Goal: Task Accomplishment & Management: Use online tool/utility

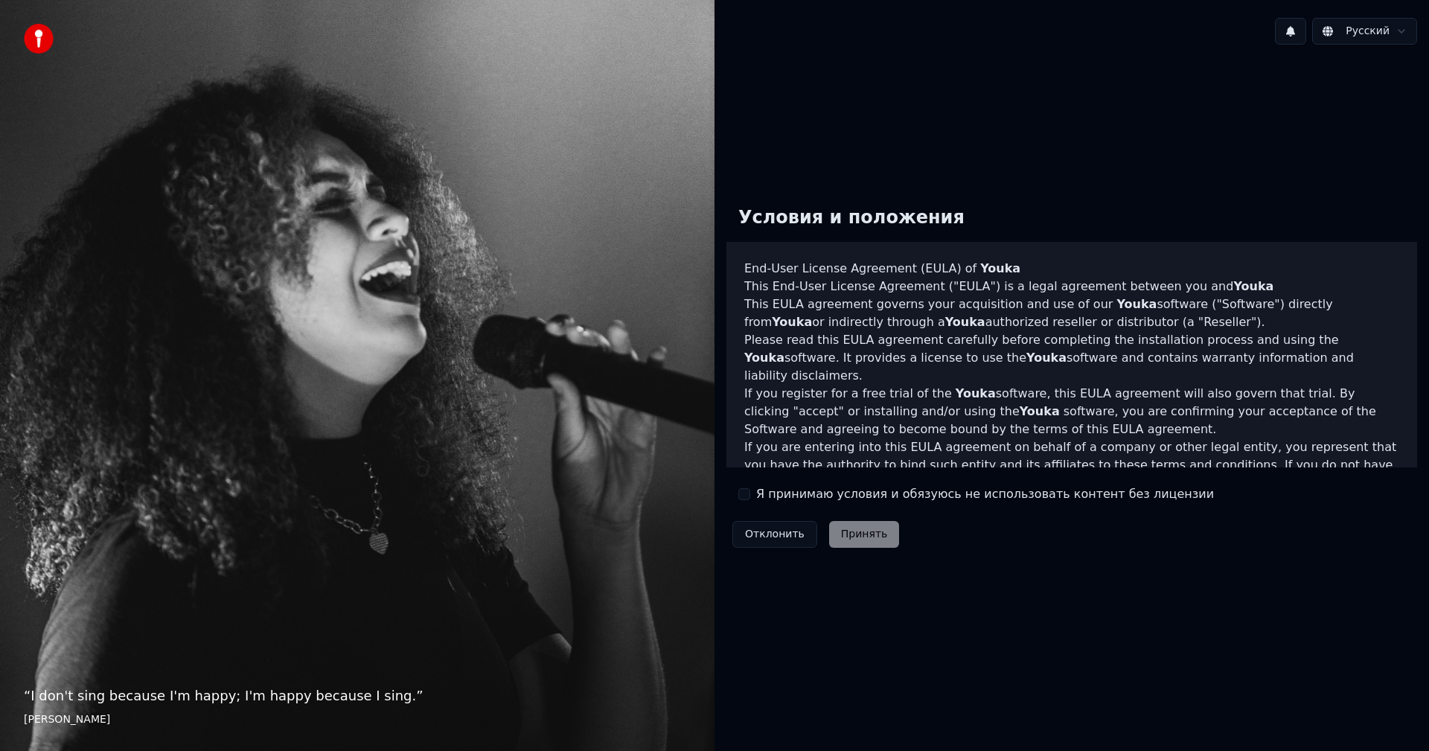
click at [1275, 552] on div "Условия и положения End-User License Agreement ([PERSON_NAME]) of Youka This En…" at bounding box center [1072, 374] width 691 height 360
click at [750, 497] on div "Я принимаю условия и обязуюсь не использовать контент без лицензии" at bounding box center [976, 494] width 476 height 18
click at [743, 493] on button "Я принимаю условия и обязуюсь не использовать контент без лицензии" at bounding box center [744, 494] width 12 height 12
click at [835, 533] on button "Принять" at bounding box center [864, 534] width 71 height 27
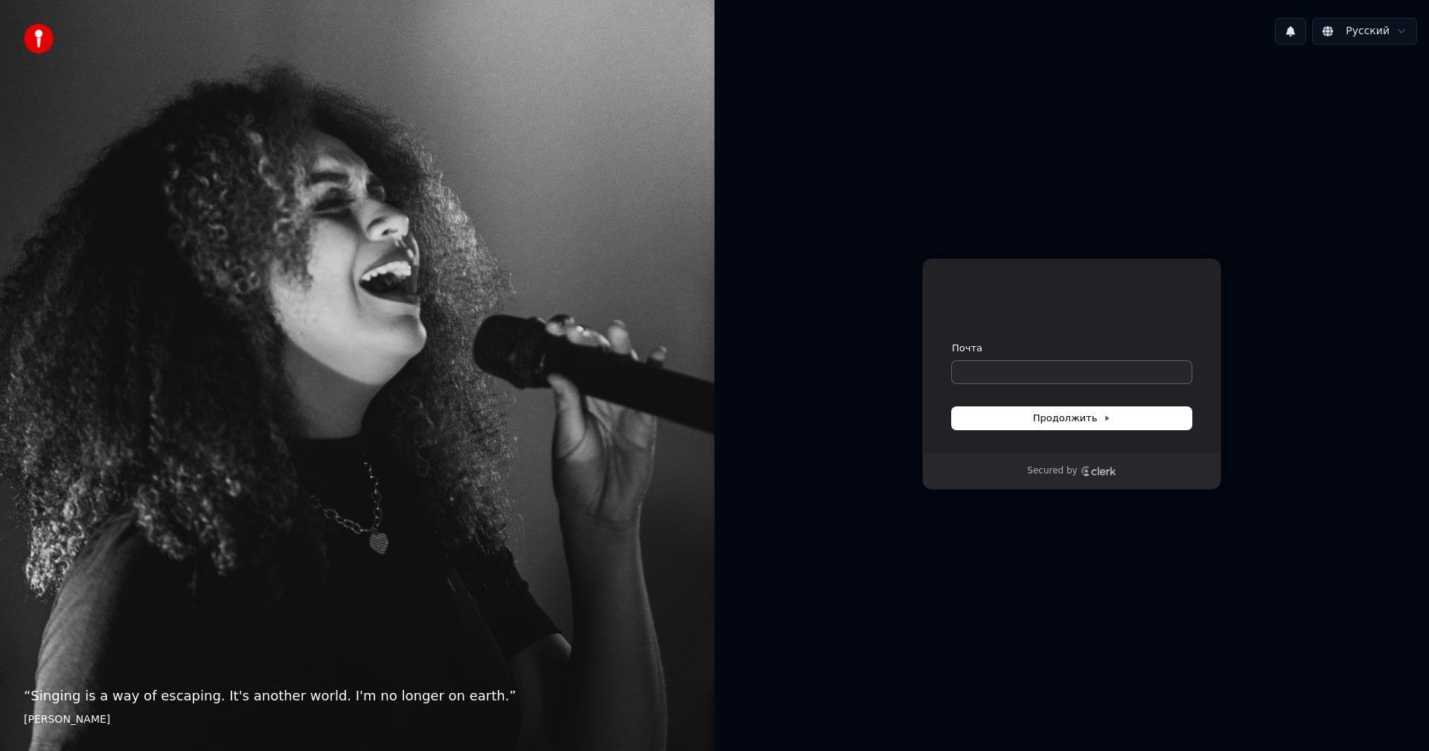
click at [1020, 369] on div "Почта" at bounding box center [1072, 363] width 240 height 42
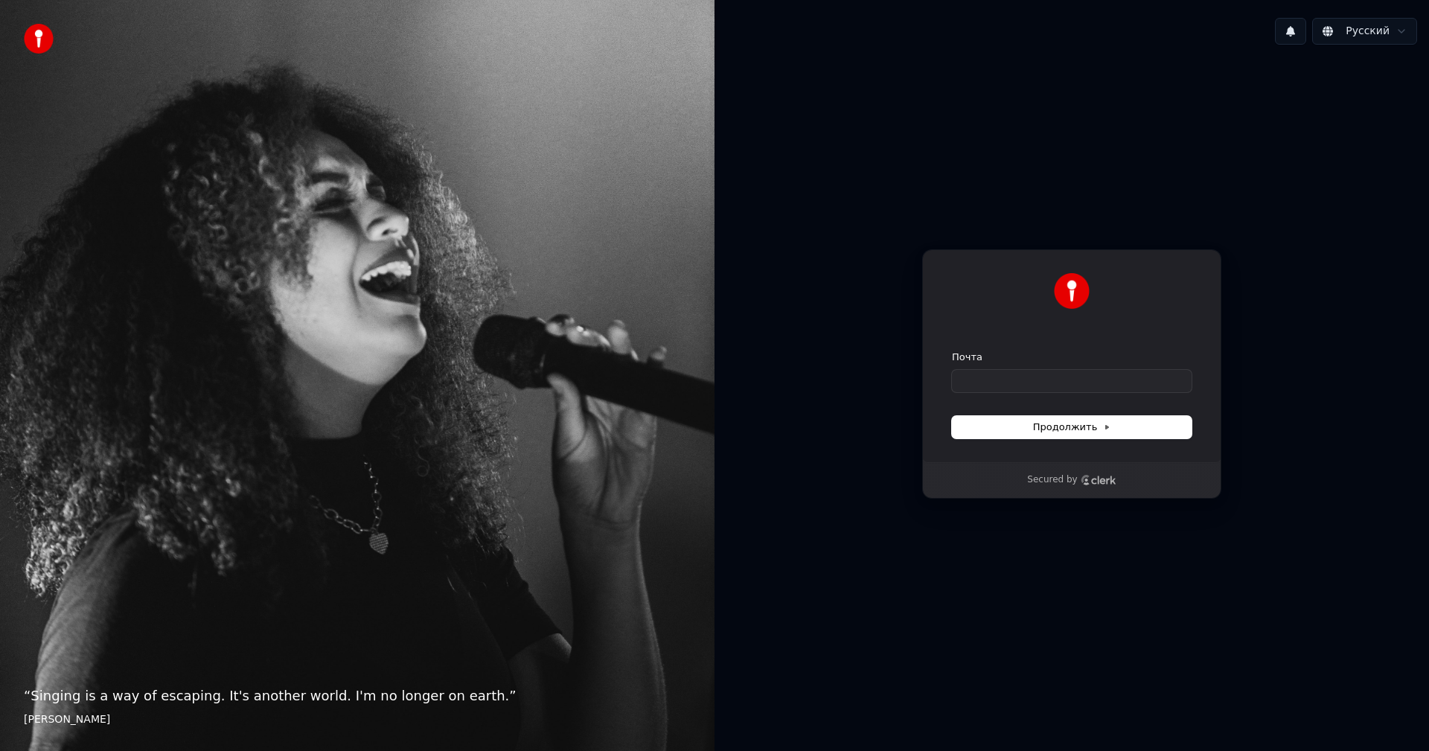
click at [1057, 397] on form "Почта Продолжить" at bounding box center [1072, 395] width 240 height 88
click at [1054, 391] on input "Почта" at bounding box center [1072, 381] width 240 height 22
type input "*"
click at [952, 351] on button "submit" at bounding box center [952, 351] width 0 height 0
type input "**********"
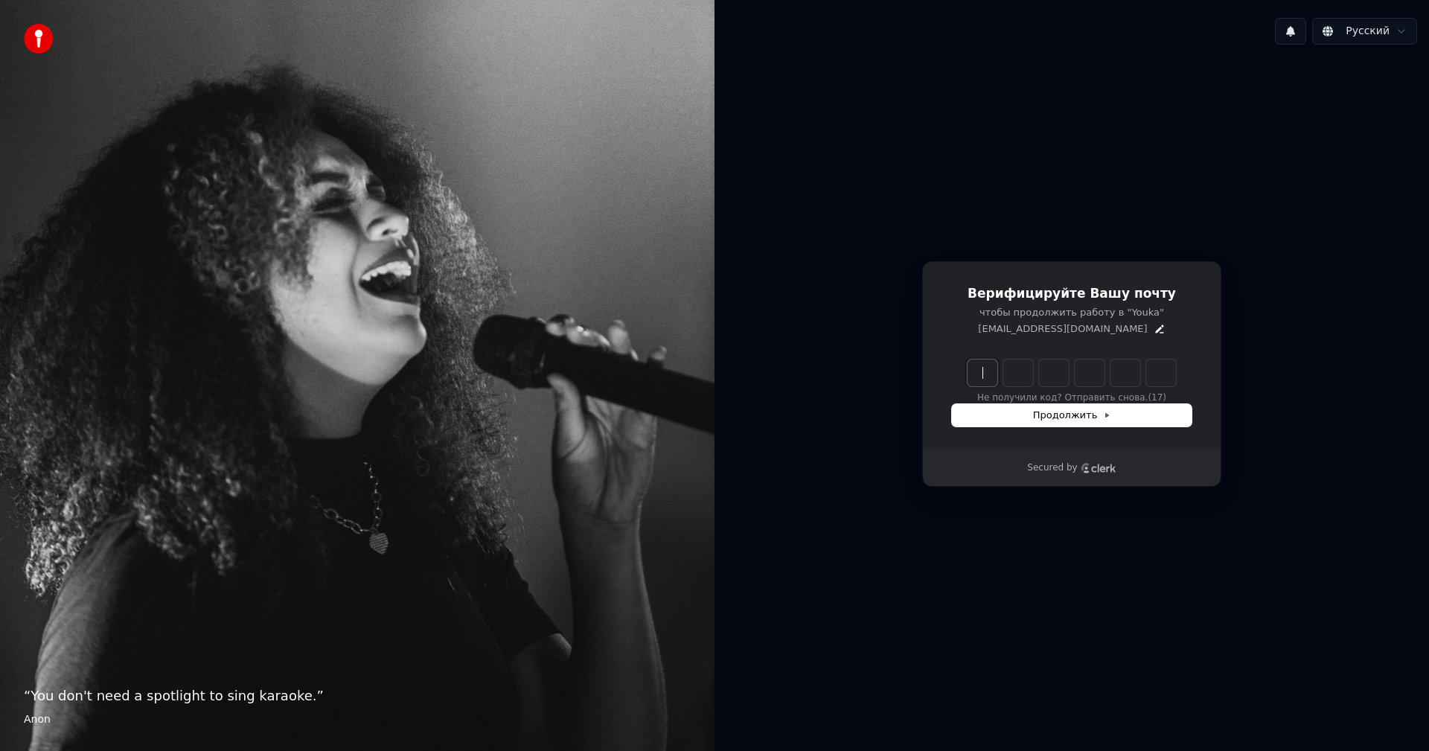
paste input "******"
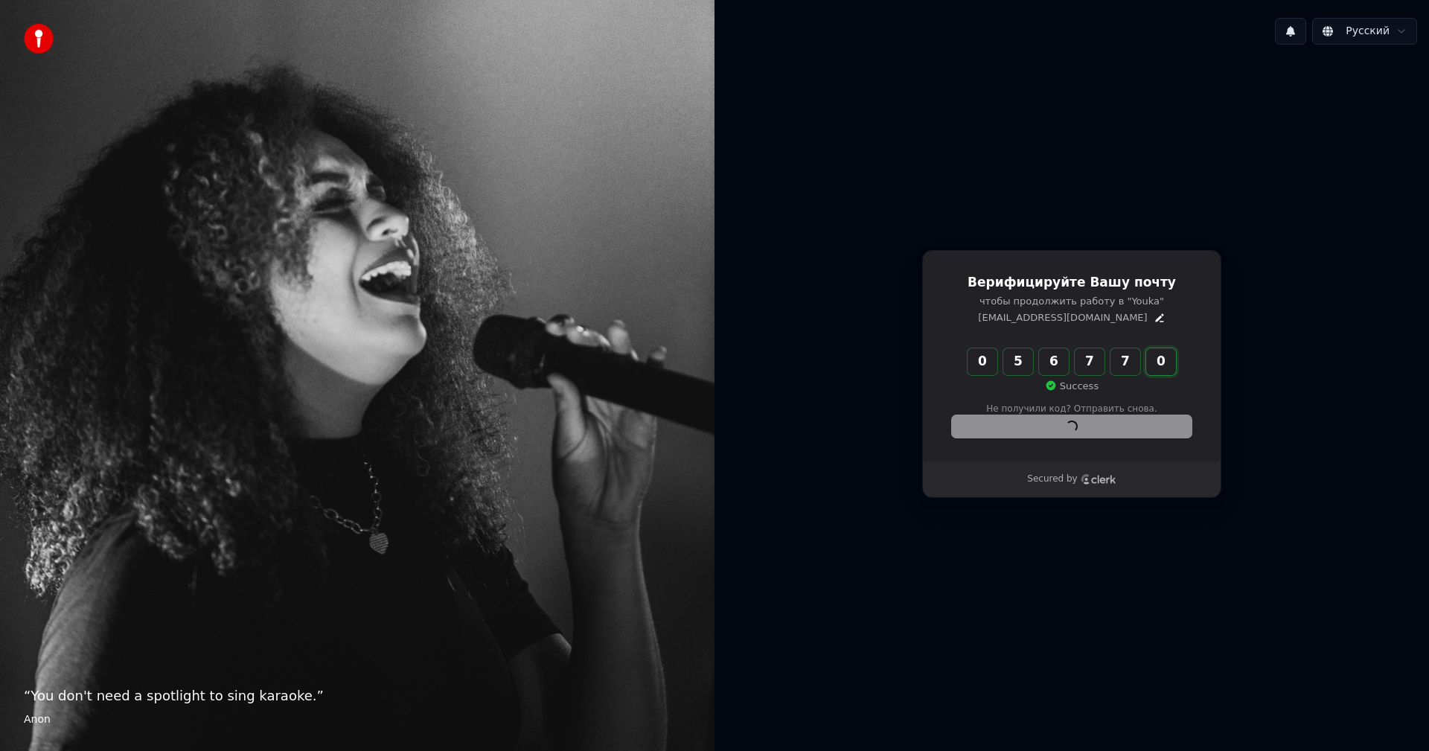
type input "******"
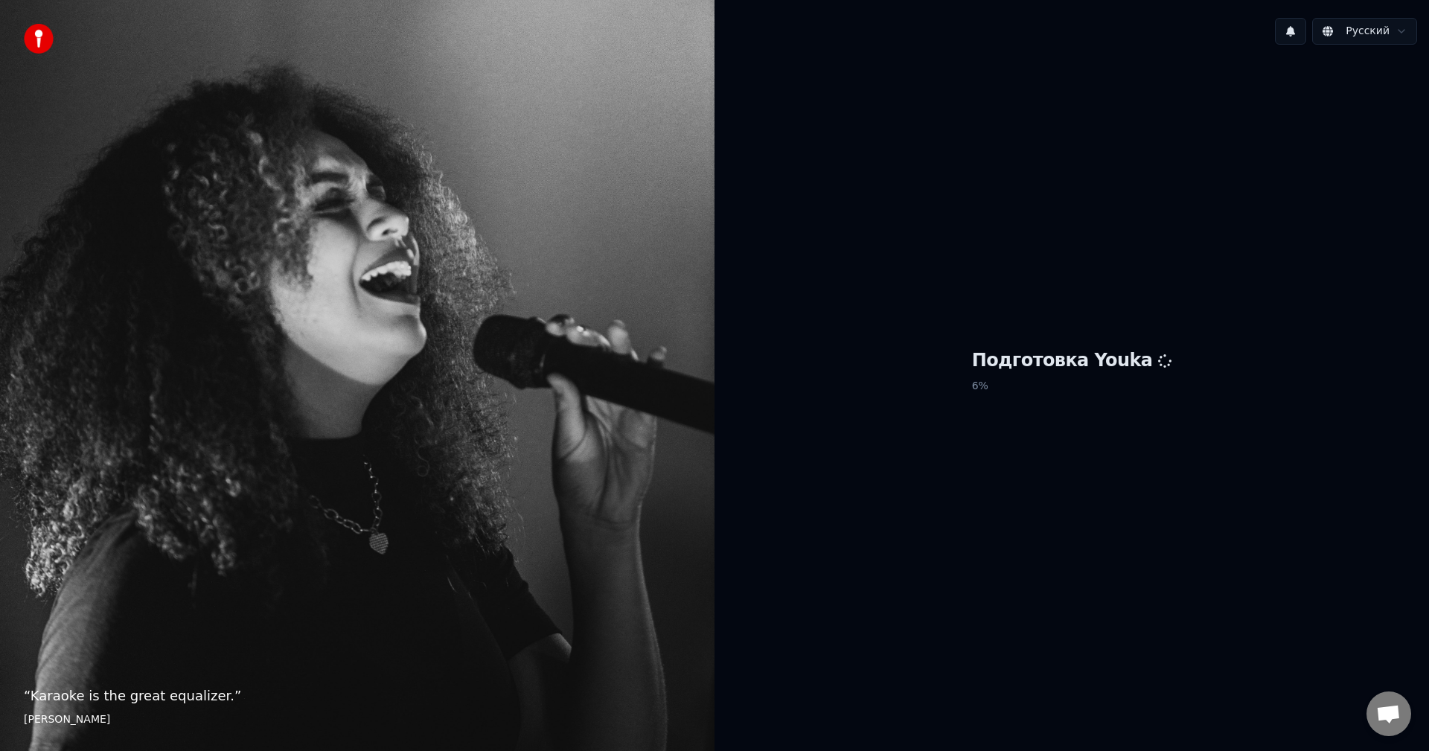
click at [1428, 515] on div "Подготовка Youka 6 %" at bounding box center [1072, 374] width 715 height 635
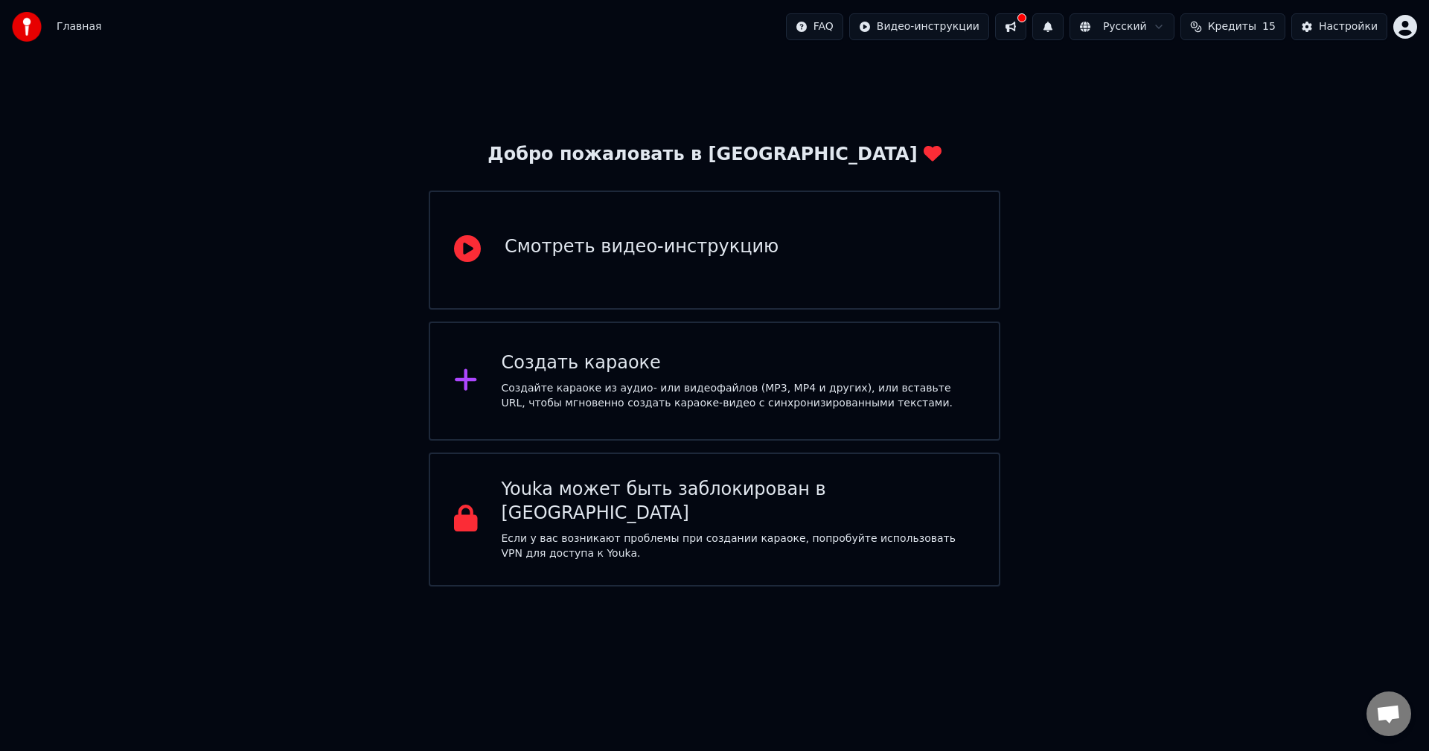
click at [665, 389] on div "Создайте караоке из аудио- или видеофайлов (MP3, MP4 и других), или вставьте UR…" at bounding box center [739, 396] width 474 height 30
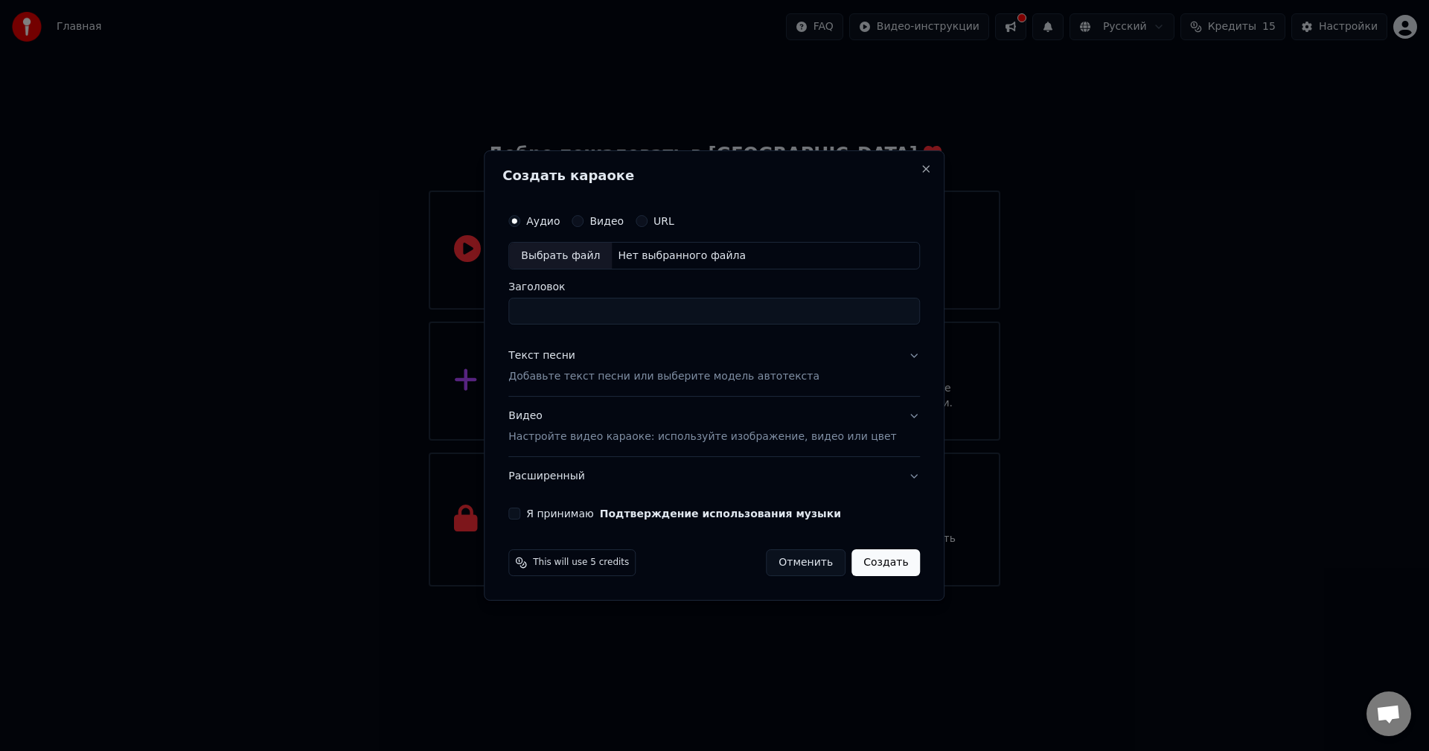
click at [765, 373] on p "Добавьте текст песни или выберите модель автотекста" at bounding box center [663, 377] width 311 height 15
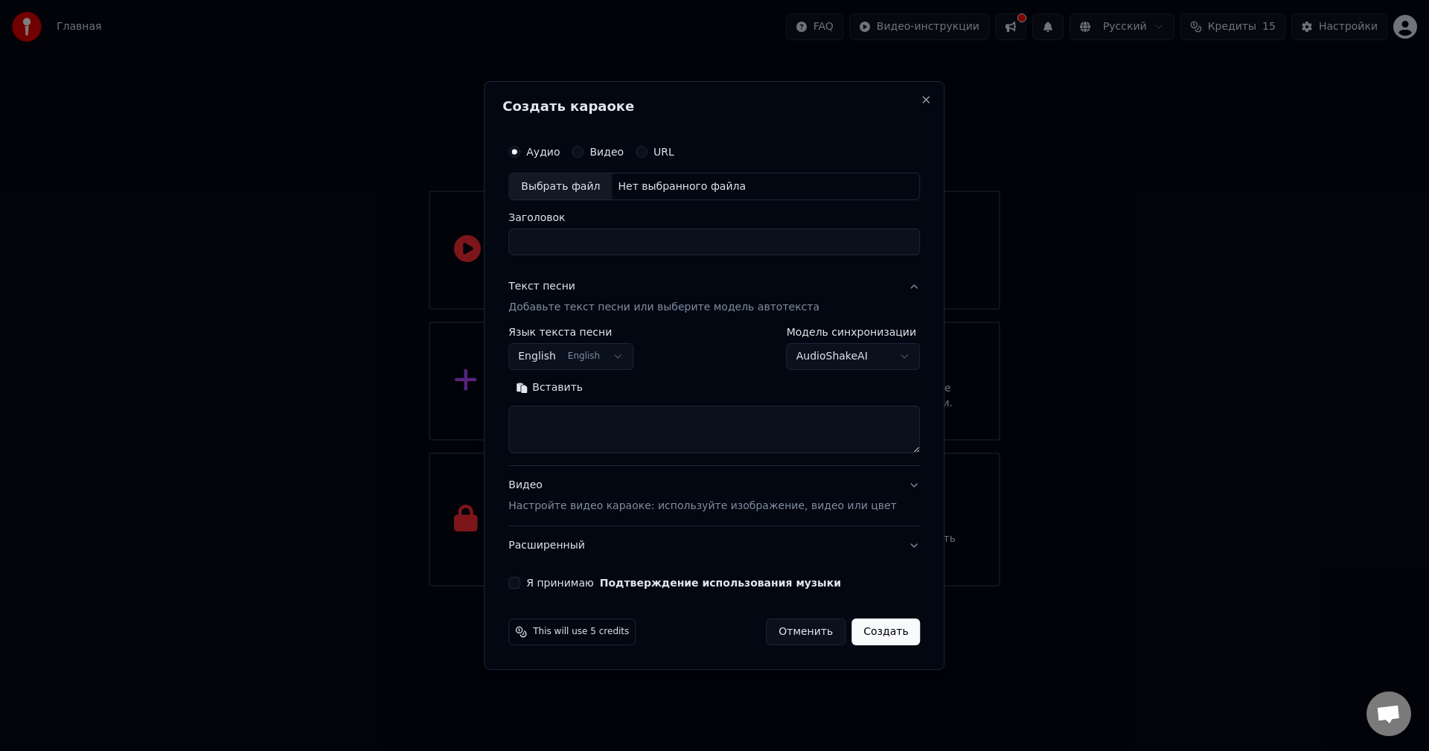
click at [633, 365] on body "Главная FAQ Видео-инструкции Русский Кредиты 15 Настройки Добро пожаловать в Yo…" at bounding box center [714, 293] width 1429 height 587
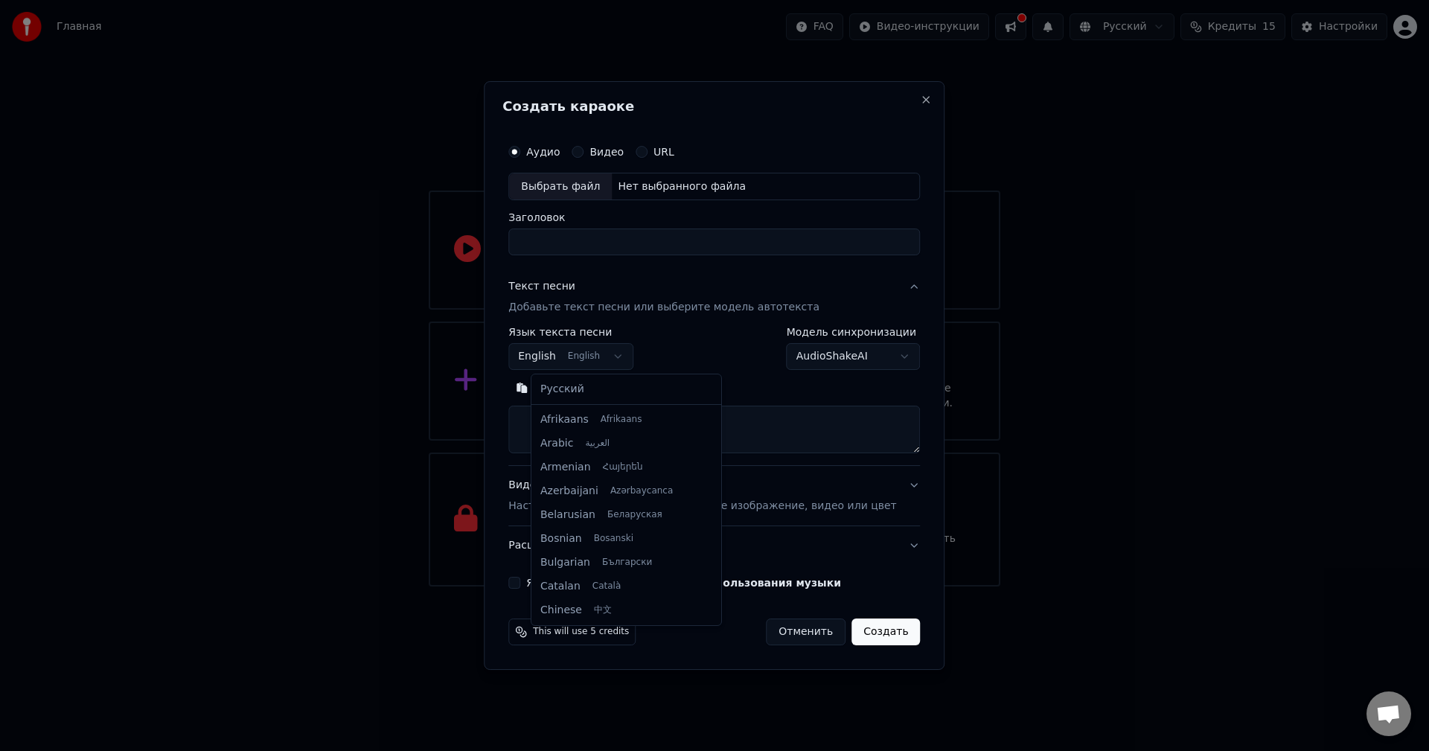
scroll to position [119, 0]
select select "**"
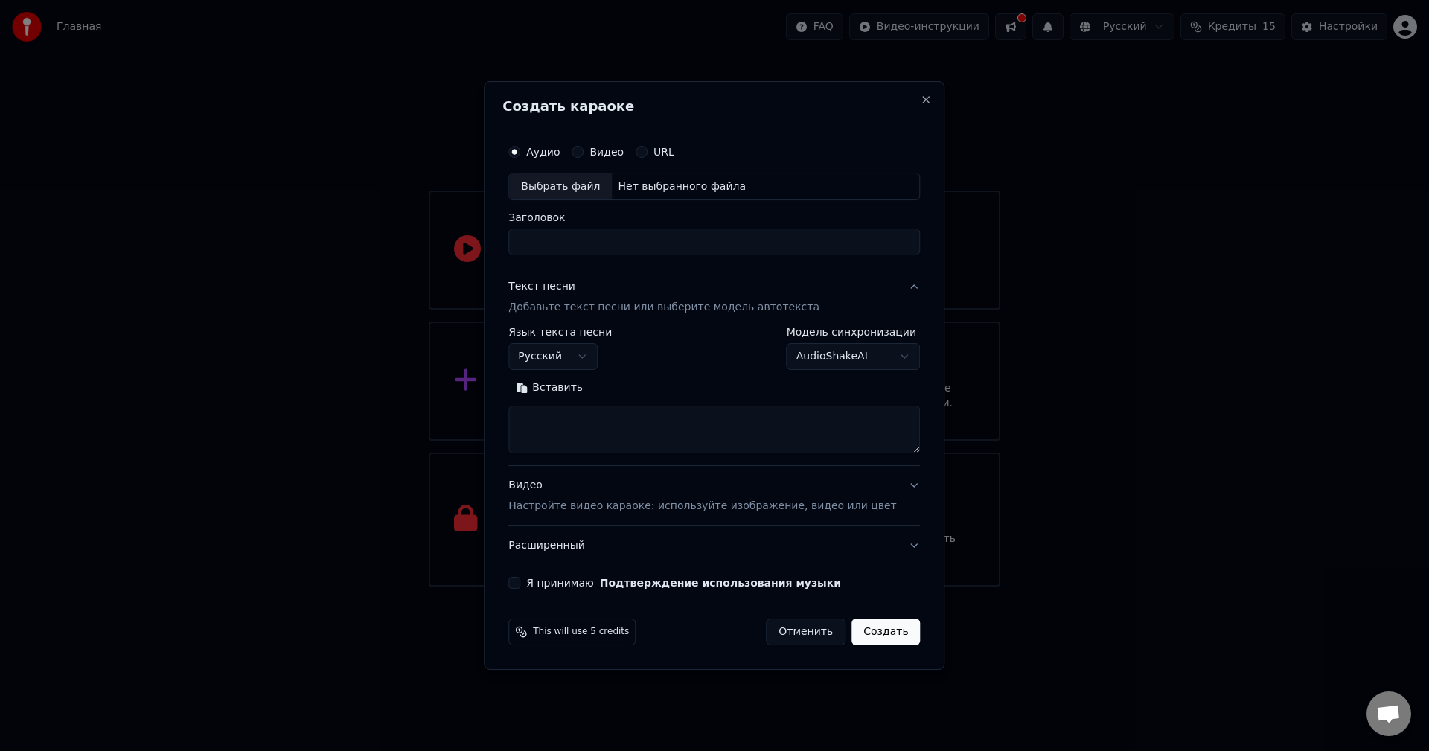
click at [785, 361] on body "Главная FAQ Видео-инструкции Русский Кредиты 15 Настройки Добро пожаловать в Yo…" at bounding box center [714, 293] width 1429 height 587
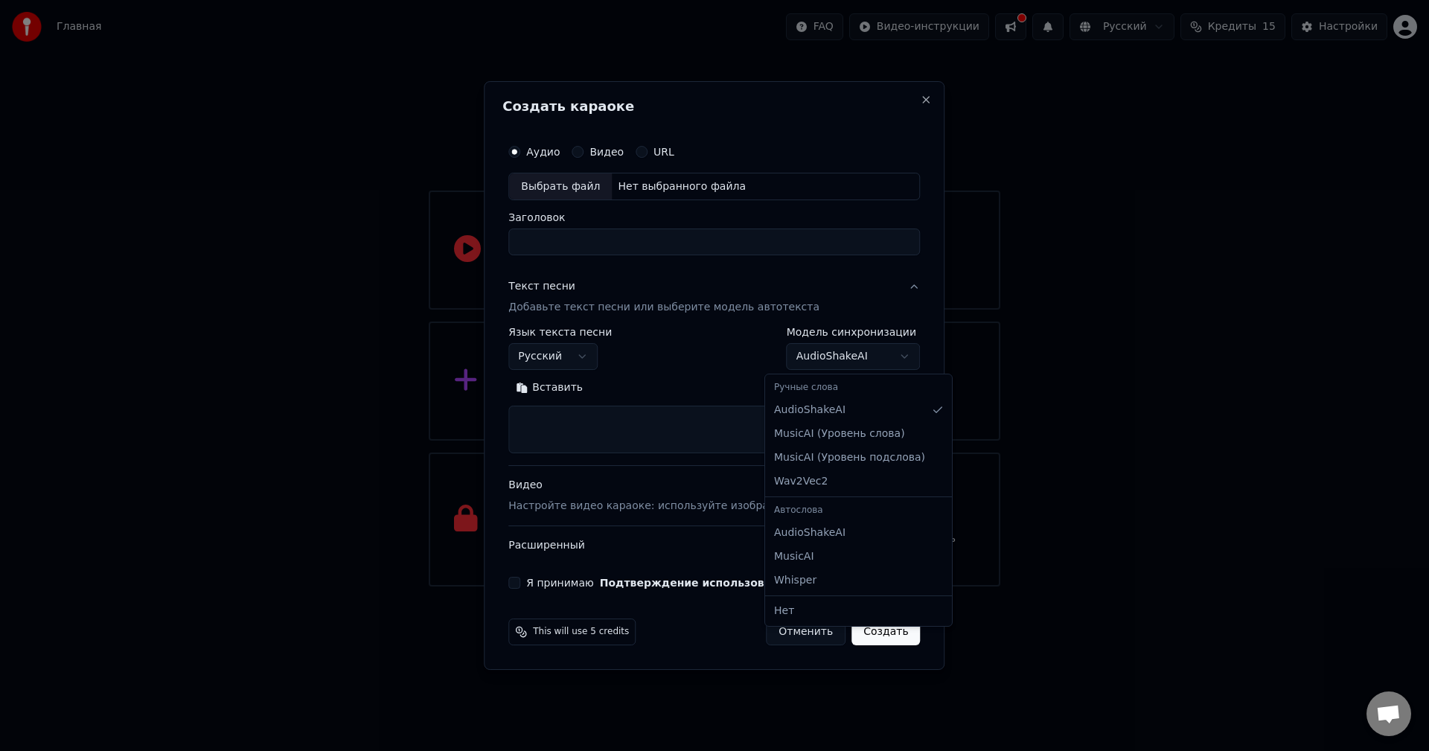
click at [785, 361] on body "Главная FAQ Видео-инструкции Русский Кредиты 15 Настройки Добро пожаловать в Yo…" at bounding box center [714, 293] width 1429 height 587
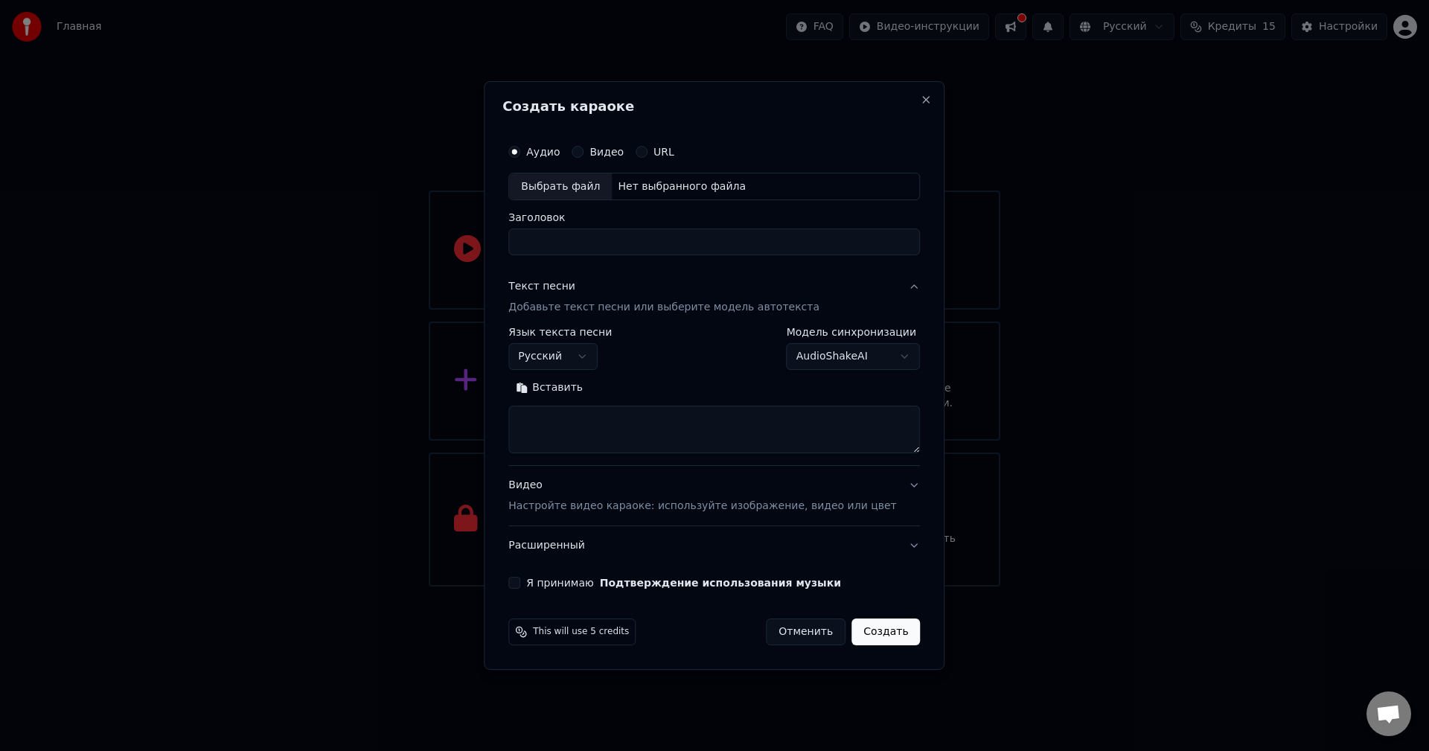
click at [581, 228] on div "Заголовок" at bounding box center [714, 234] width 412 height 43
click at [558, 186] on div "Выбрать файл" at bounding box center [560, 186] width 103 height 27
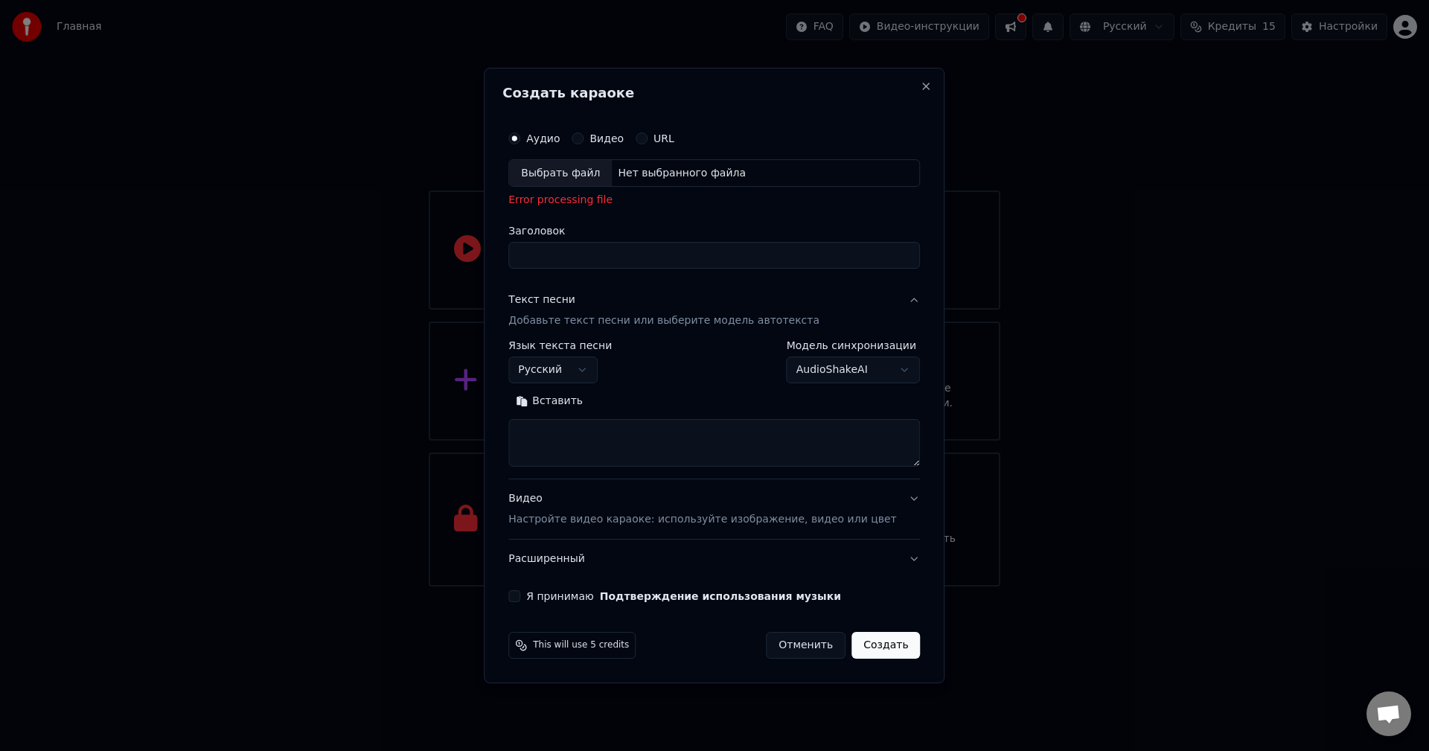
click at [603, 239] on div "Заголовок" at bounding box center [714, 247] width 412 height 43
click at [597, 178] on div "Выбрать файл" at bounding box center [560, 173] width 103 height 27
click at [567, 179] on div "Выбрать файл" at bounding box center [560, 173] width 103 height 27
click at [782, 645] on button "Отменить" at bounding box center [806, 645] width 80 height 27
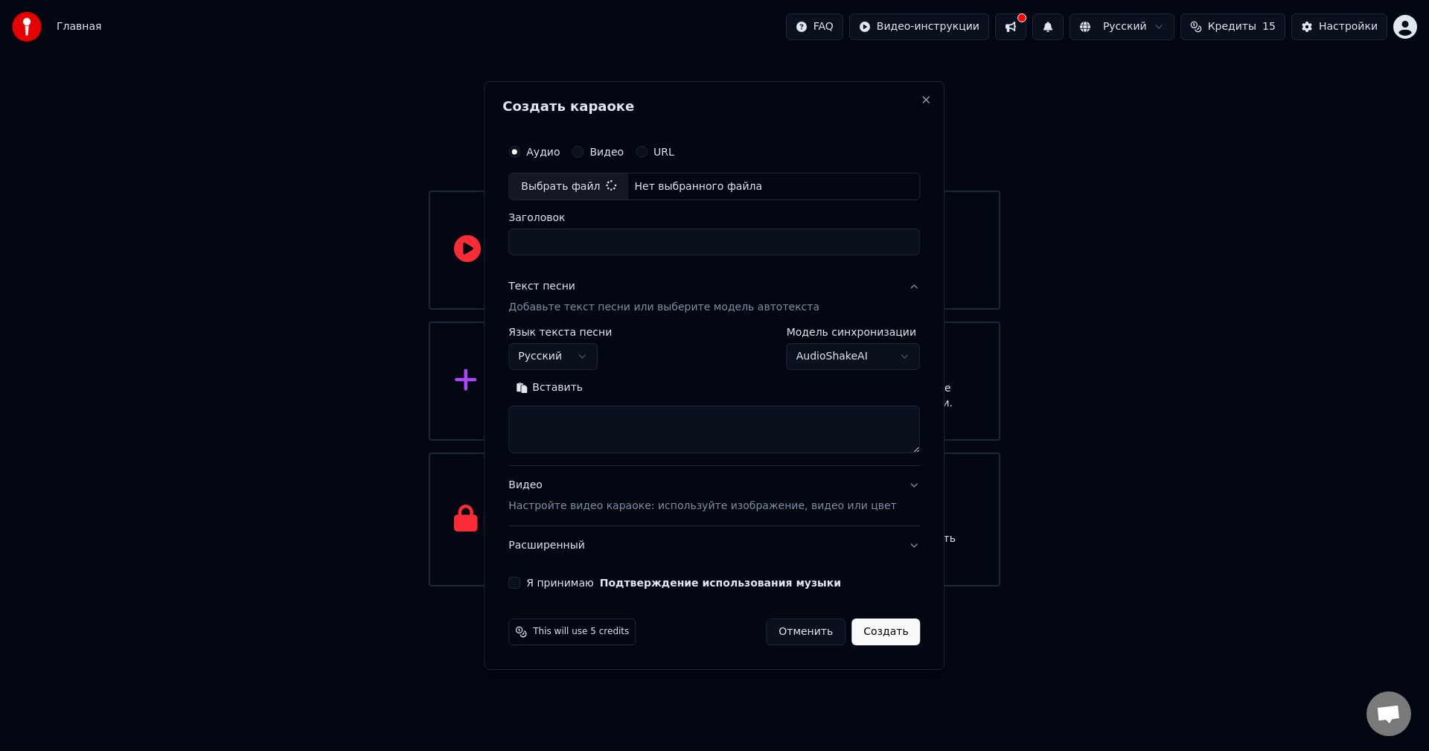
select select
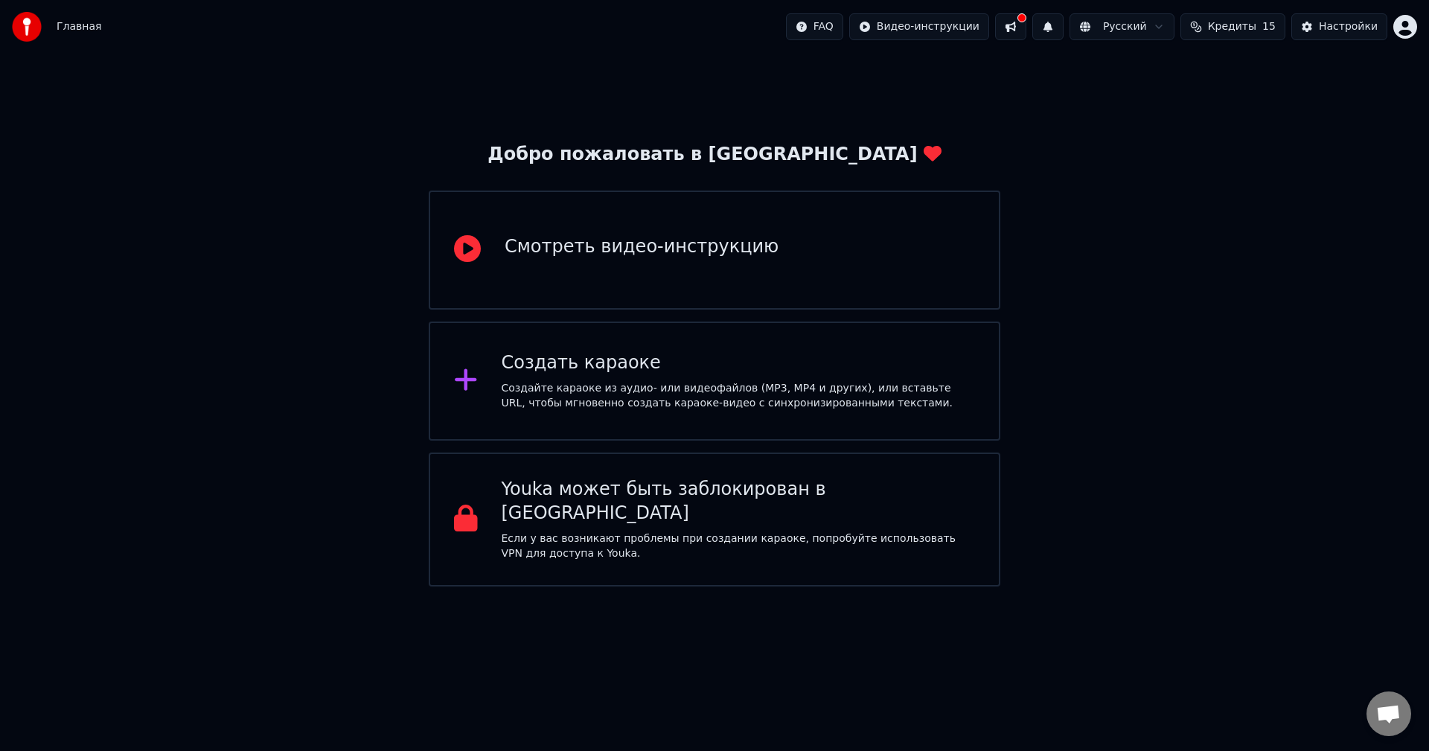
click at [852, 363] on div "Создать караоке" at bounding box center [739, 363] width 474 height 24
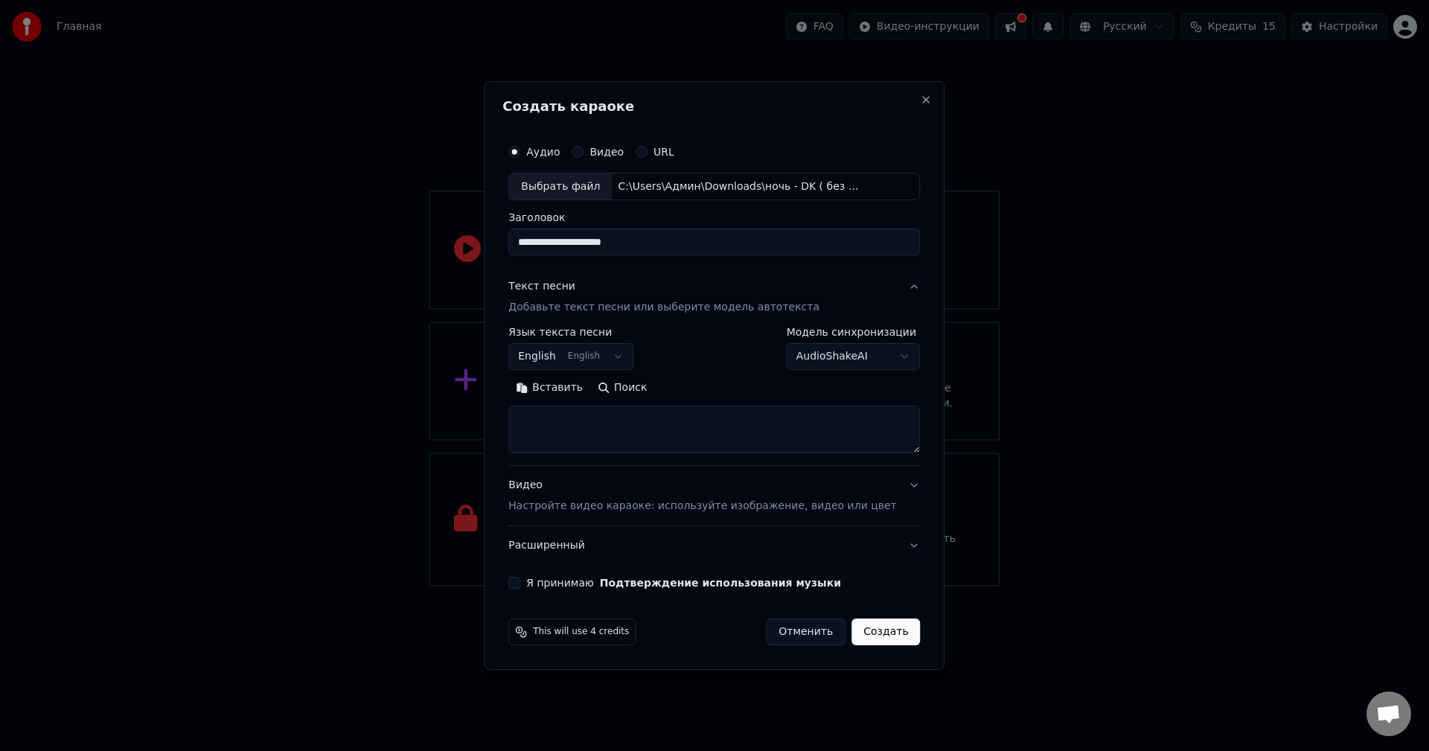
click at [646, 258] on div "**********" at bounding box center [714, 363] width 424 height 465
click at [601, 195] on div "Выбрать файл" at bounding box center [560, 186] width 103 height 27
click at [607, 359] on body "**********" at bounding box center [714, 293] width 1429 height 587
click at [588, 411] on textarea at bounding box center [714, 430] width 412 height 48
click at [520, 582] on button "Я принимаю Подтверждение использования музыки" at bounding box center [514, 583] width 12 height 12
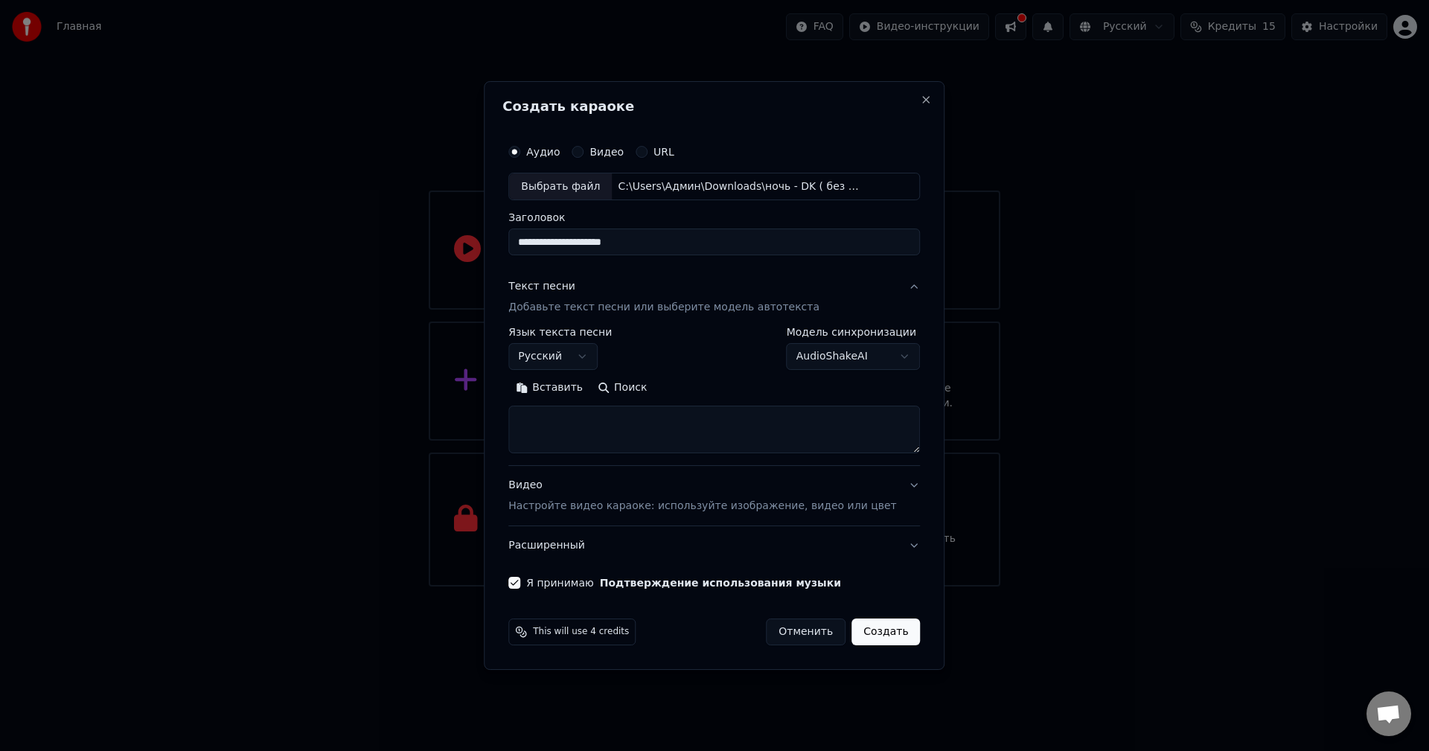
click at [864, 636] on button "Создать" at bounding box center [886, 632] width 68 height 27
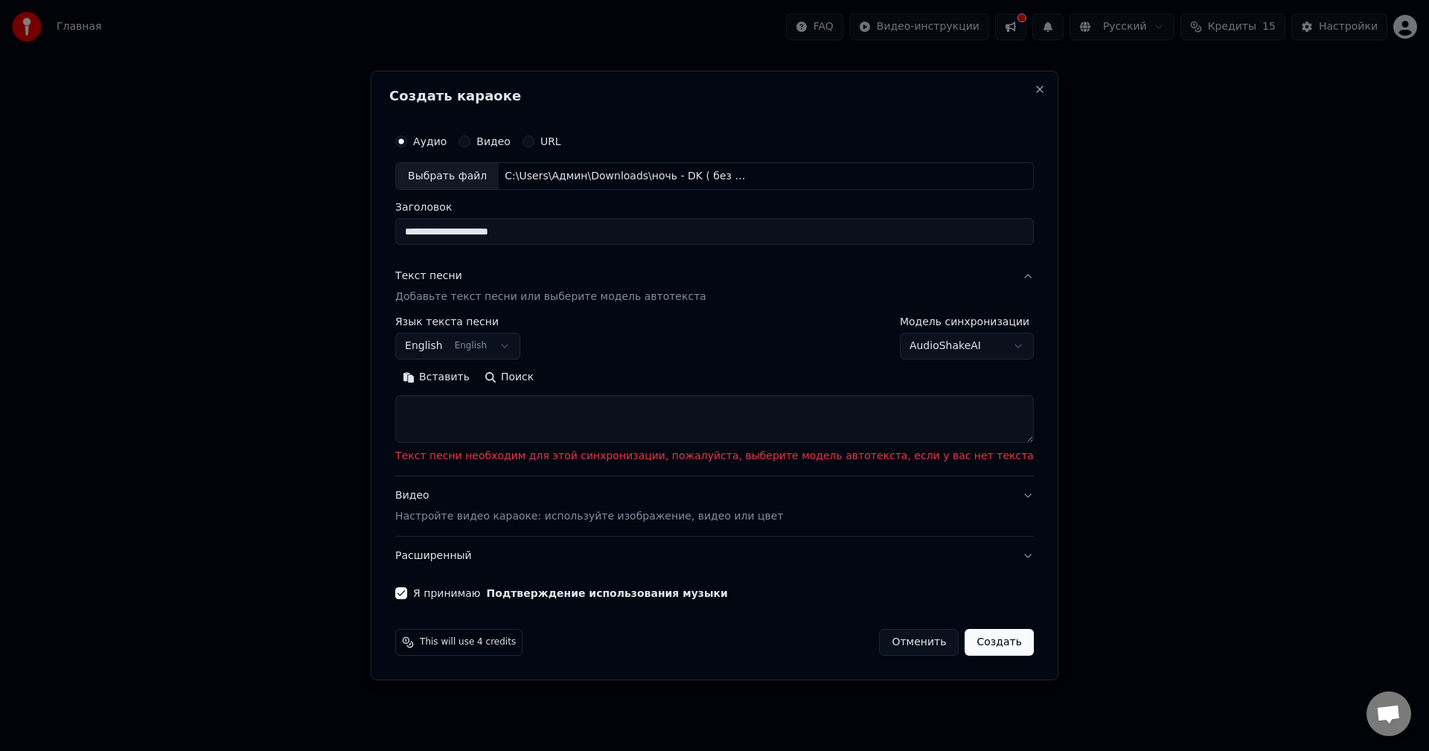
click at [483, 347] on body "**********" at bounding box center [714, 293] width 1429 height 587
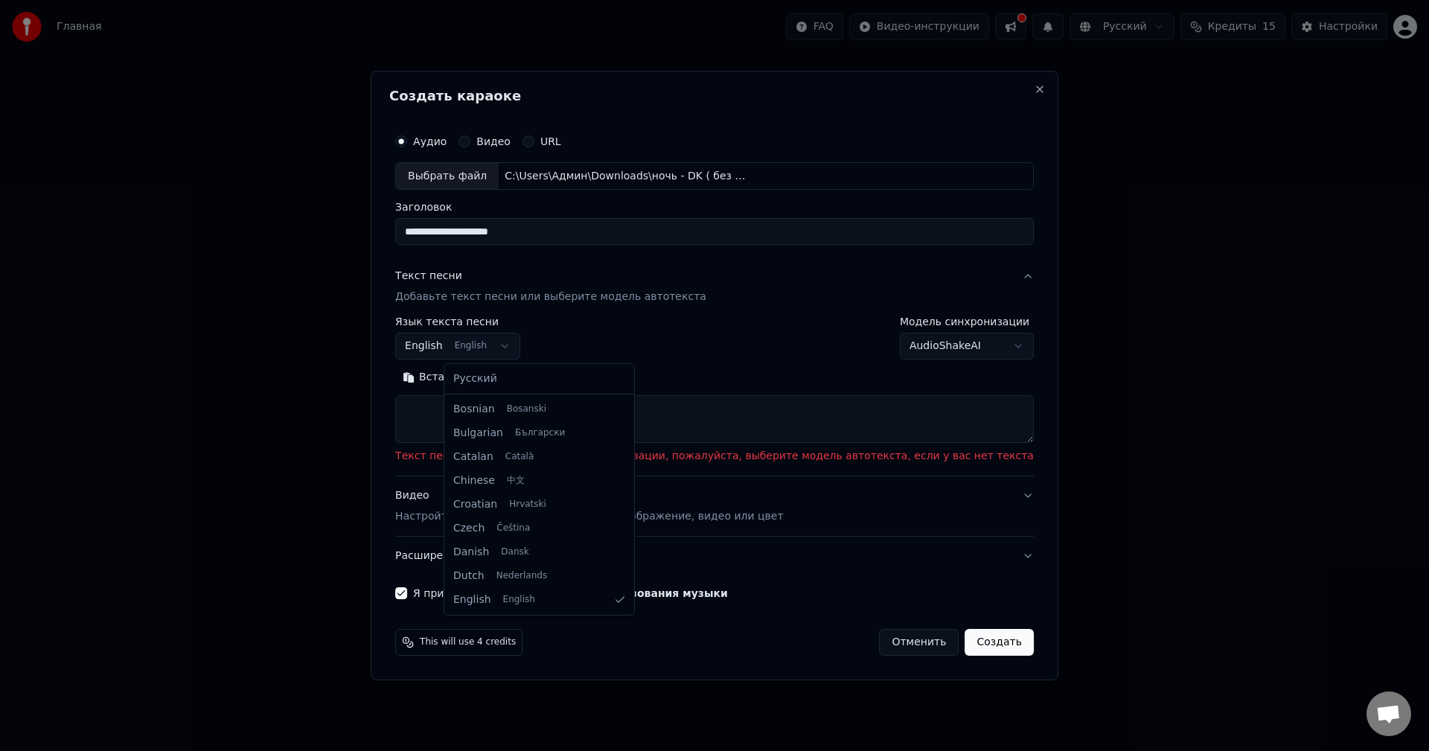
select select "**"
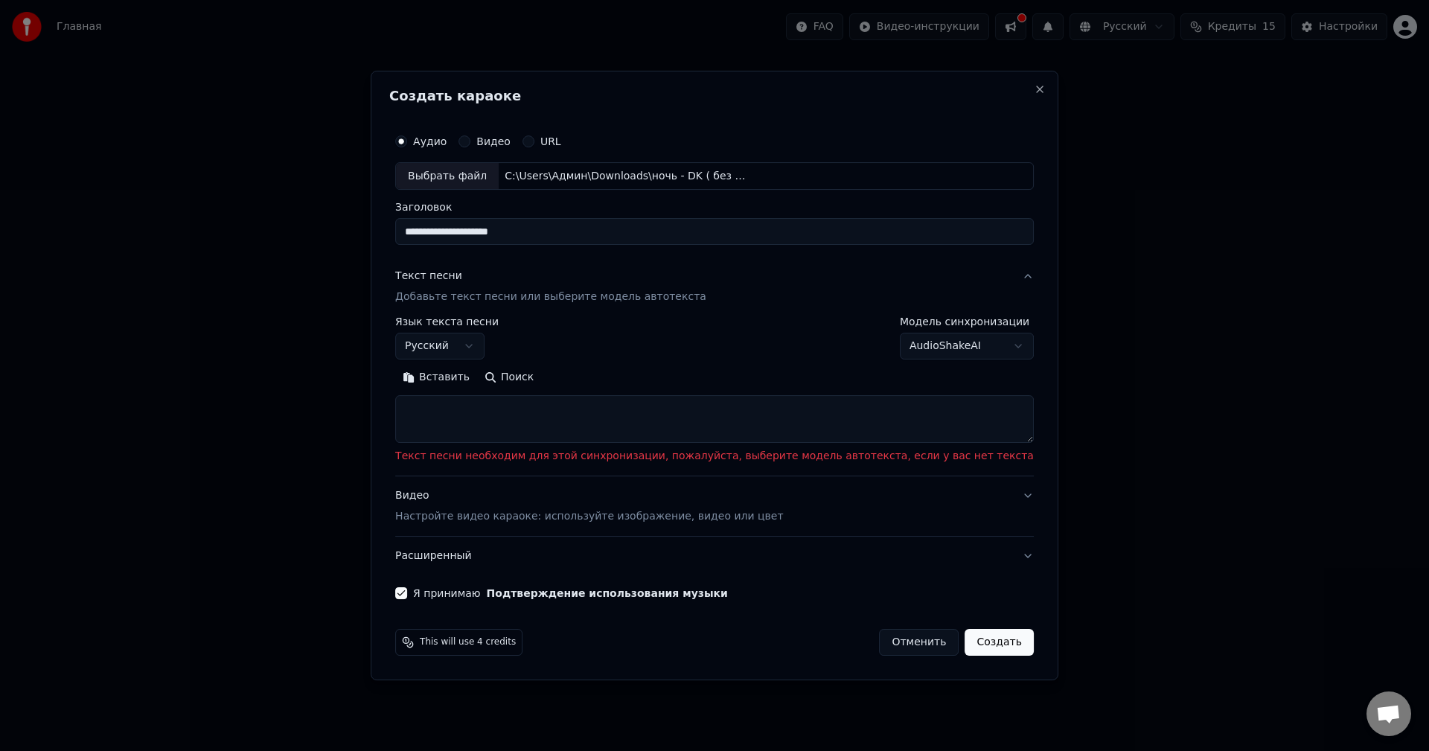
click at [765, 390] on div "Вставить Поиск" at bounding box center [714, 404] width 639 height 77
click at [628, 426] on textarea at bounding box center [714, 420] width 639 height 48
click at [914, 347] on body "**********" at bounding box center [714, 293] width 1429 height 587
select select "**********"
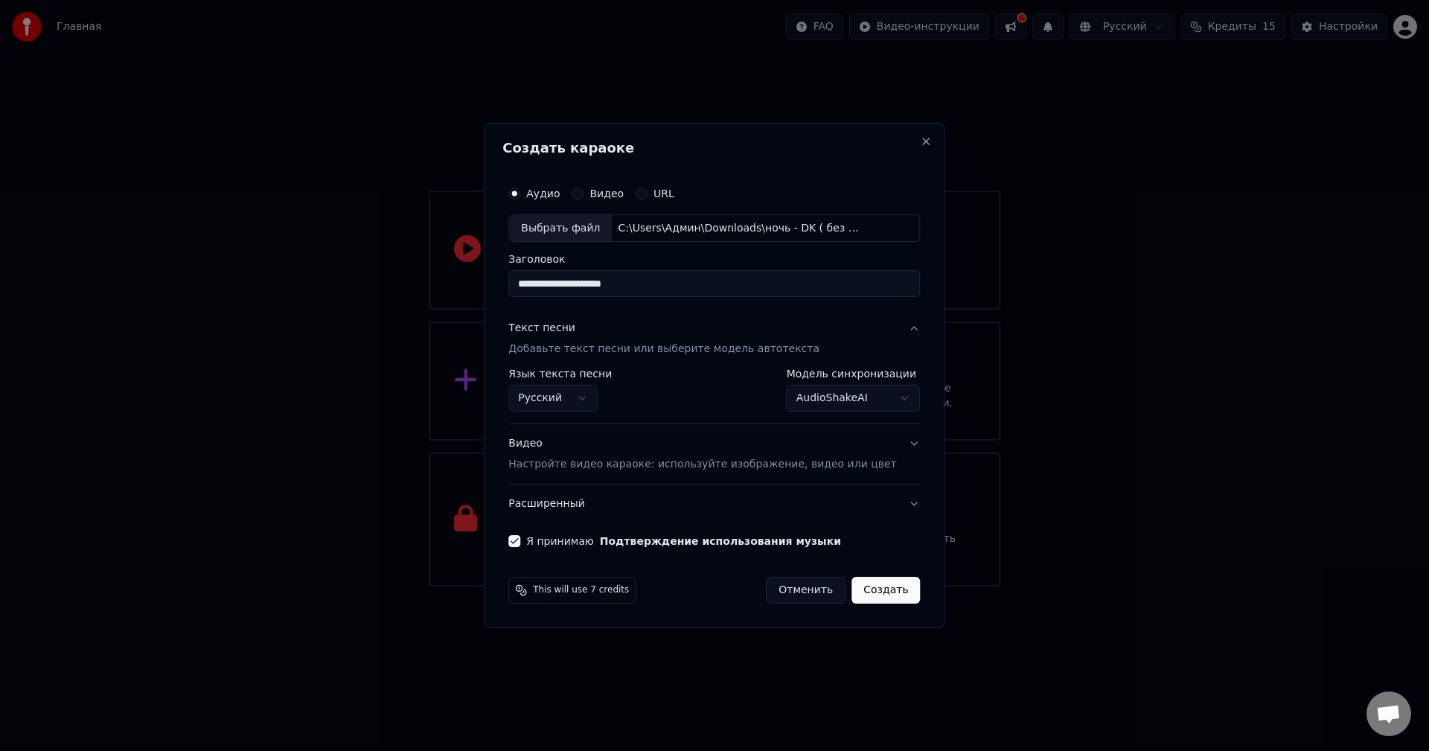
click at [880, 584] on button "Создать" at bounding box center [886, 590] width 68 height 27
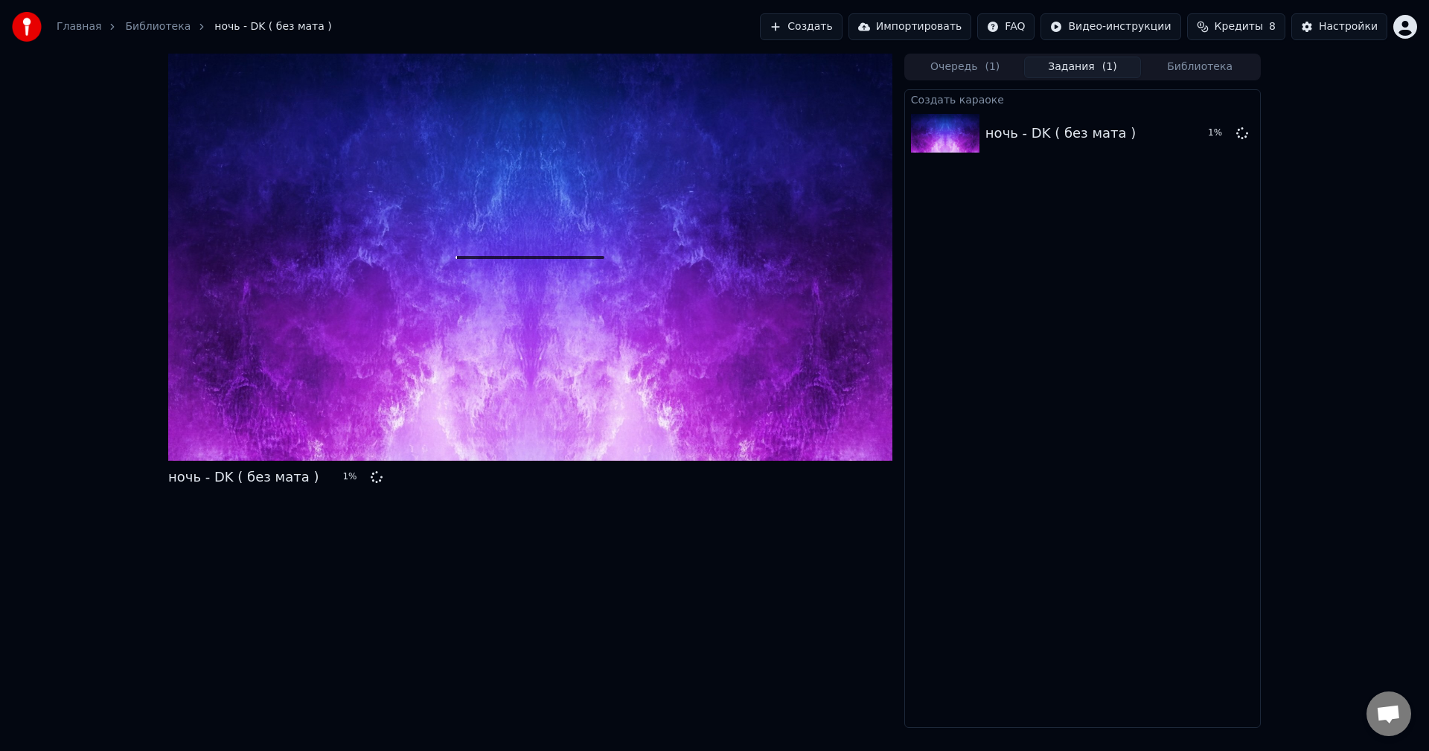
click at [1214, 24] on button "Кредиты 8" at bounding box center [1236, 26] width 98 height 27
click at [900, 269] on div "ночь - DK ( без мата ) 2 % Очередь ( 1 ) Задания ( 1 ) Библиотека Создать карао…" at bounding box center [714, 391] width 1117 height 674
click at [1251, 25] on span "Кредиты" at bounding box center [1239, 26] width 48 height 15
click at [1220, 141] on button "Обновить" at bounding box center [1245, 137] width 90 height 27
click at [1260, 95] on td "30" at bounding box center [1310, 99] width 132 height 27
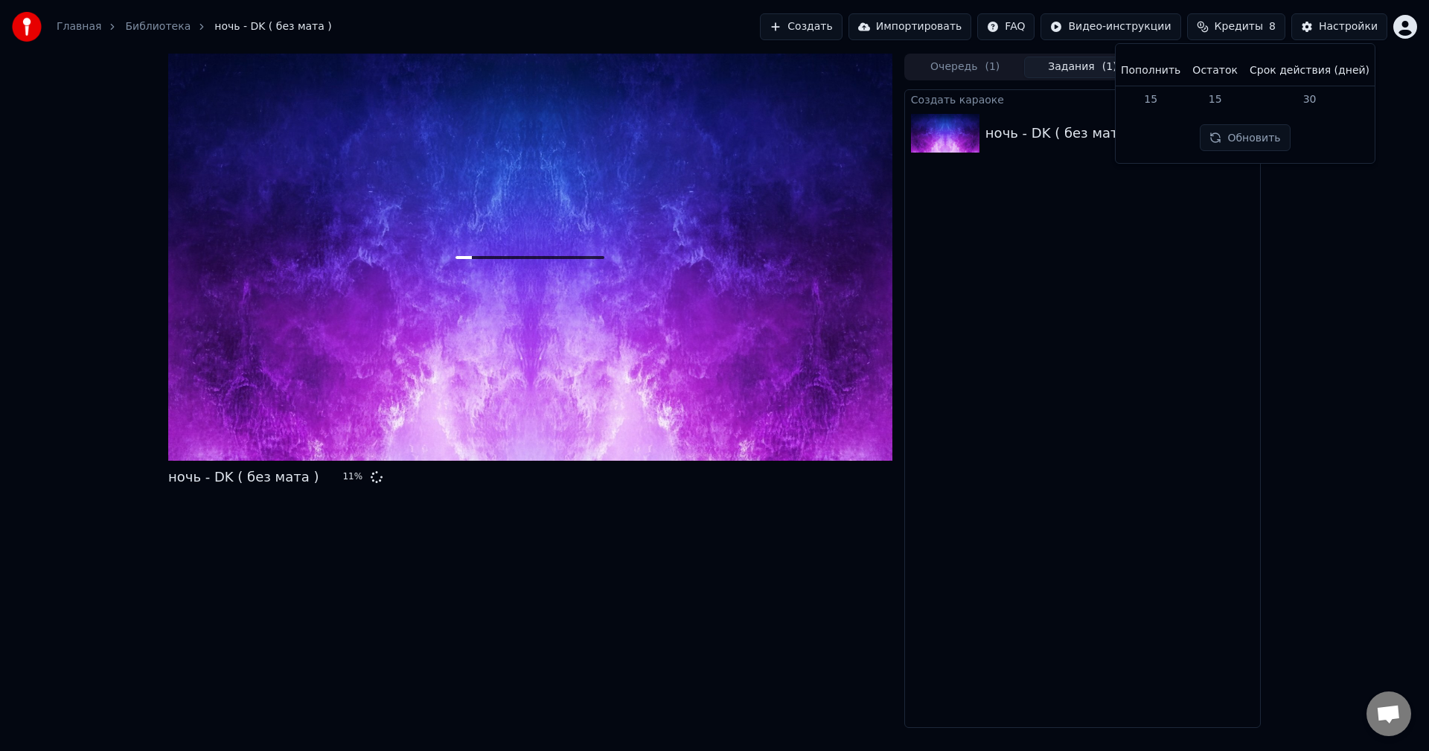
click at [1163, 95] on td "15" at bounding box center [1150, 99] width 71 height 27
click at [1248, 109] on td "30" at bounding box center [1310, 99] width 132 height 27
click at [1337, 13] on div "Главная Библиотека ночь - DK ( без мата ) Создать Импортировать FAQ Видео-инстр…" at bounding box center [714, 27] width 1429 height 54
click at [1332, 34] on button "Настройки" at bounding box center [1340, 26] width 96 height 27
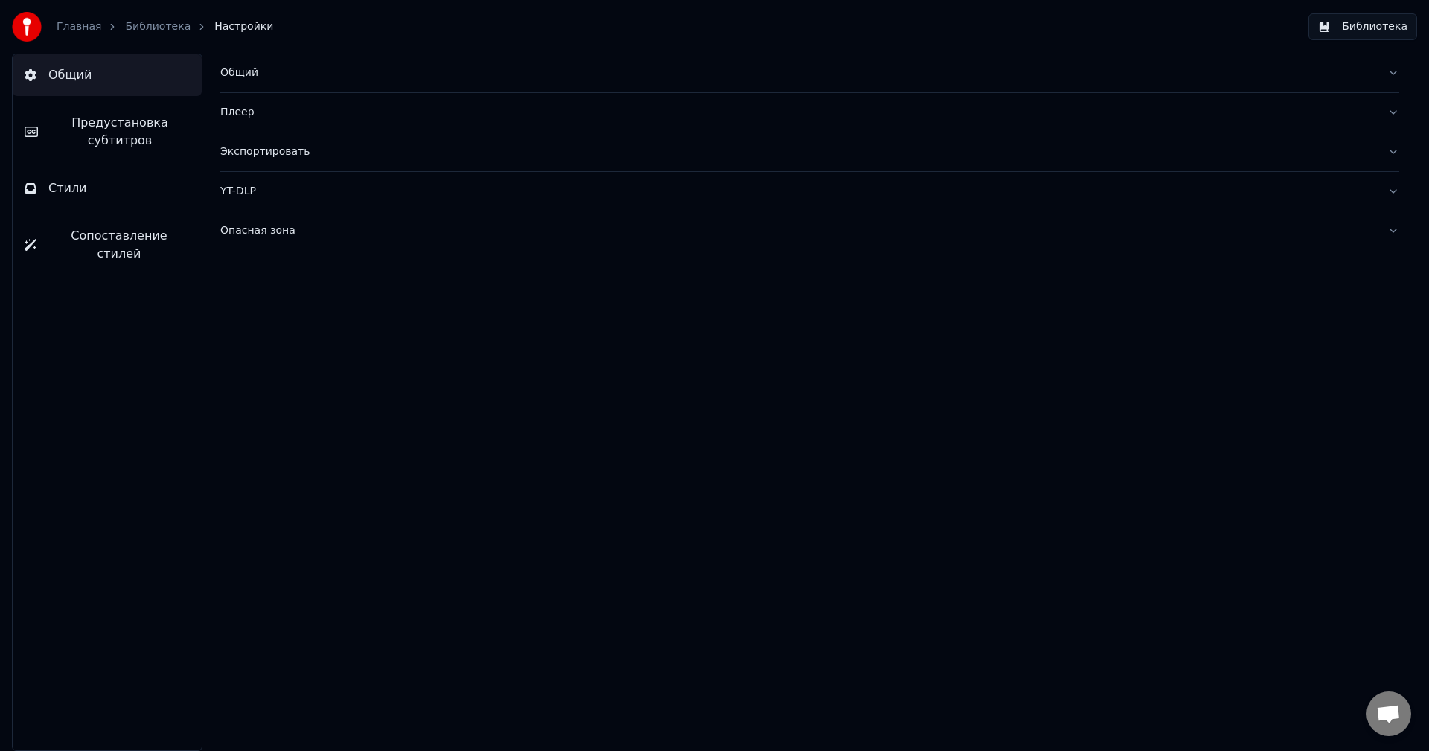
click at [131, 22] on link "Библиотека" at bounding box center [158, 26] width 66 height 15
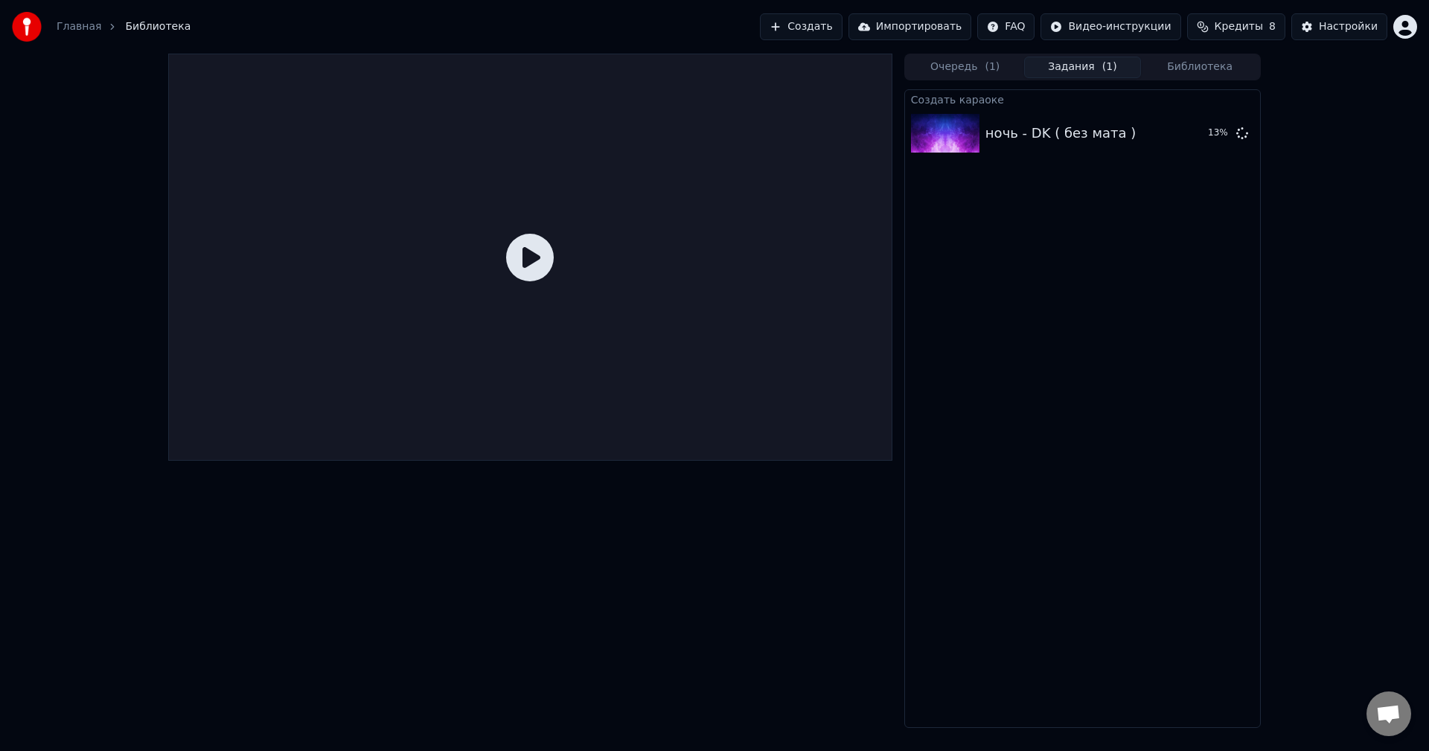
click at [525, 245] on icon at bounding box center [530, 258] width 48 height 48
click at [1401, 32] on html "Главная Библиотека Создать Импортировать FAQ Видео-инструкции Кредиты 8 Настрой…" at bounding box center [714, 375] width 1429 height 751
click at [1362, 84] on div "Оплата" at bounding box center [1339, 96] width 171 height 24
click at [525, 251] on icon at bounding box center [530, 258] width 48 height 48
click at [1008, 128] on div "ночь - DK ( без мата )" at bounding box center [1061, 133] width 150 height 21
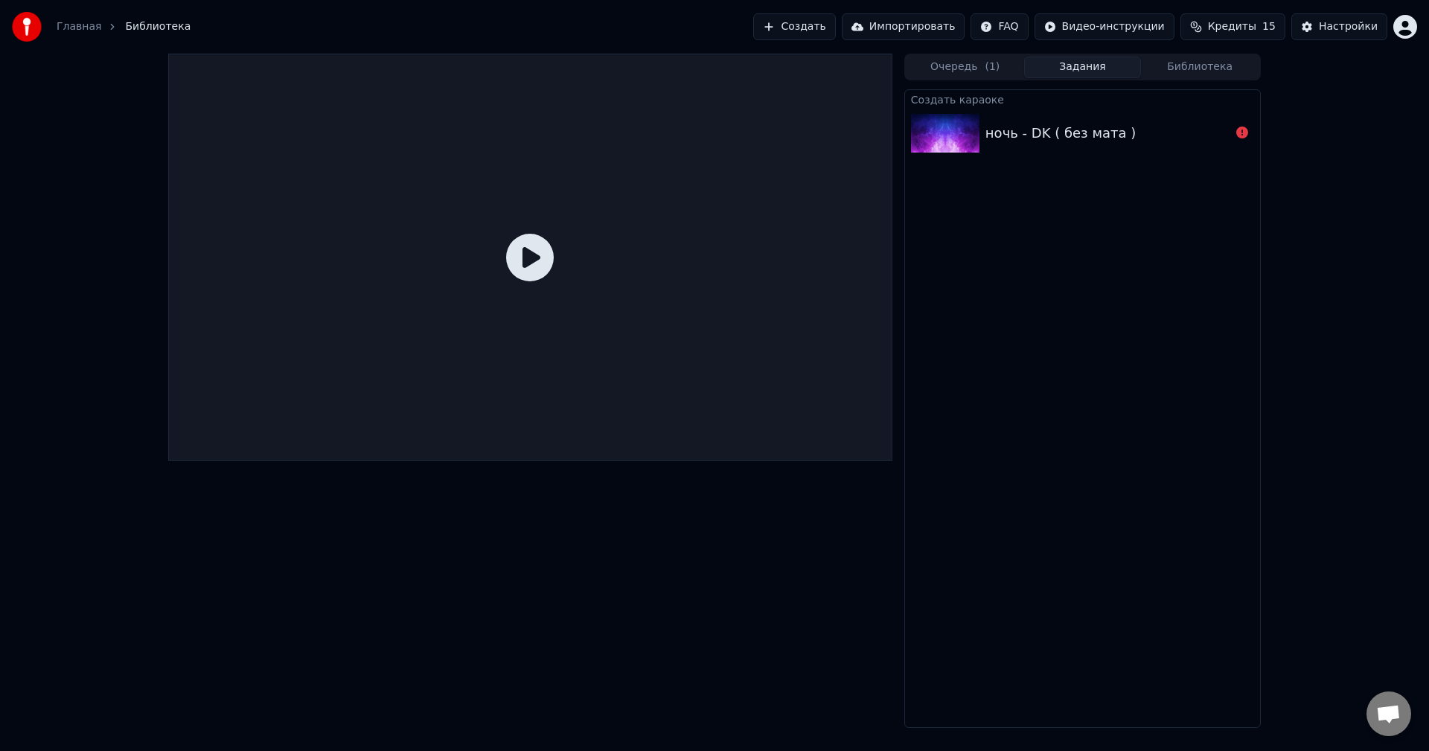
click at [966, 70] on button "Очередь ( 1 )" at bounding box center [966, 68] width 118 height 22
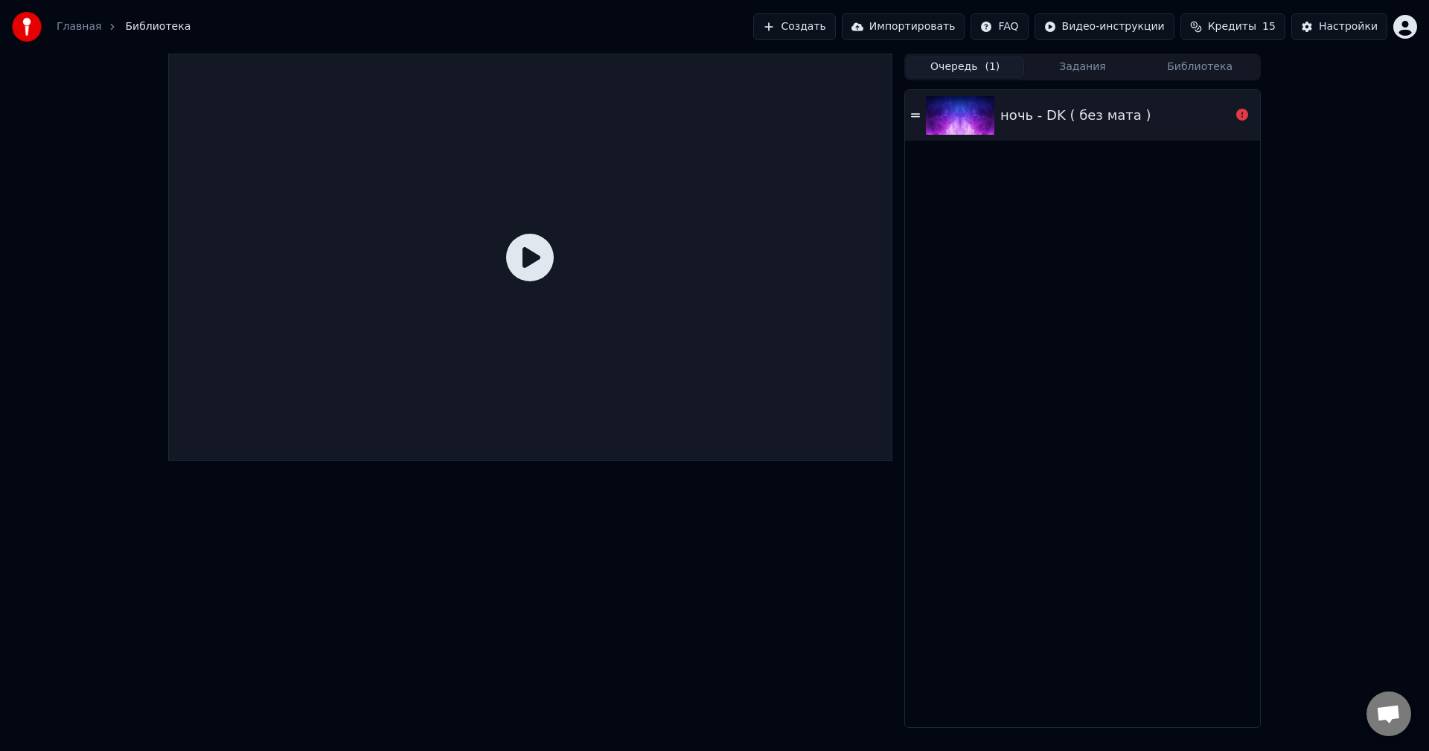
click at [86, 27] on link "Главная" at bounding box center [79, 26] width 45 height 15
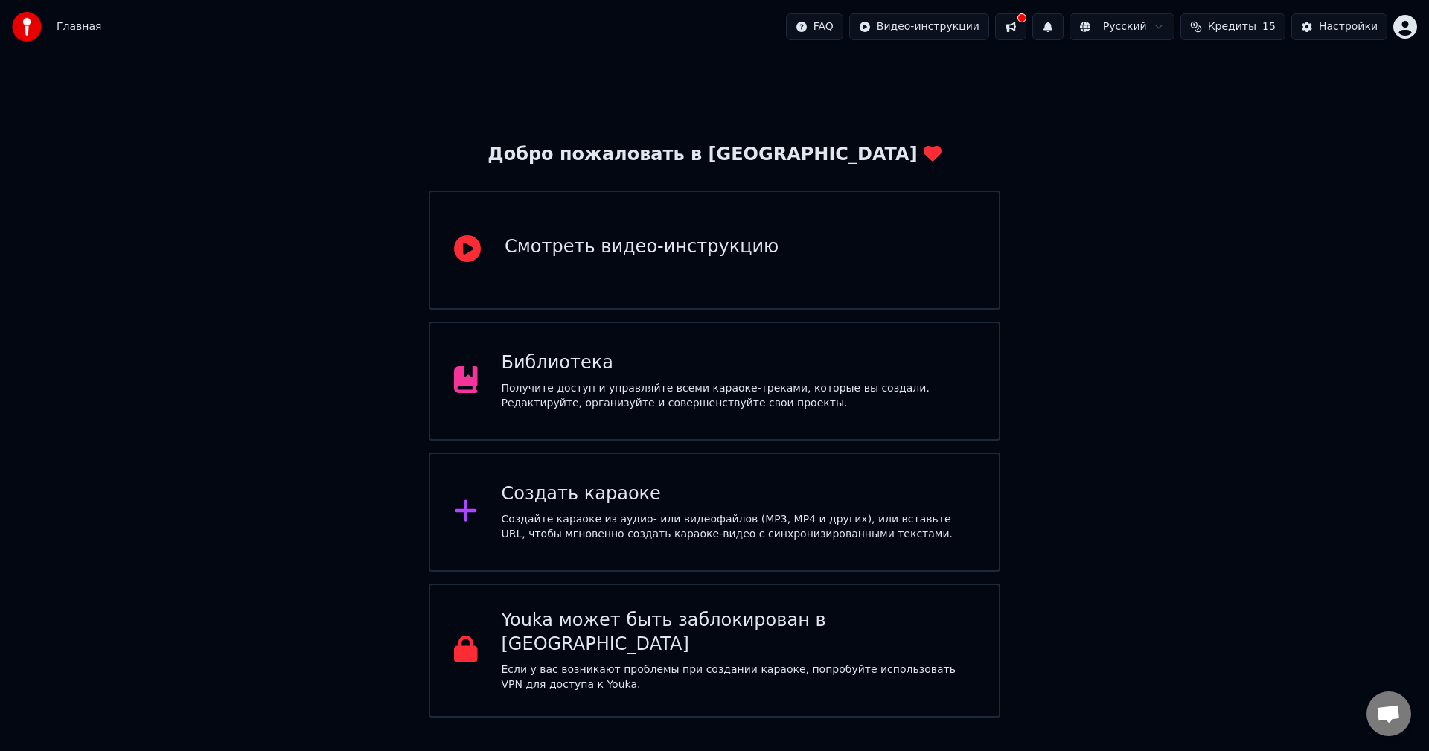
click at [635, 371] on div "Библиотека" at bounding box center [739, 363] width 474 height 24
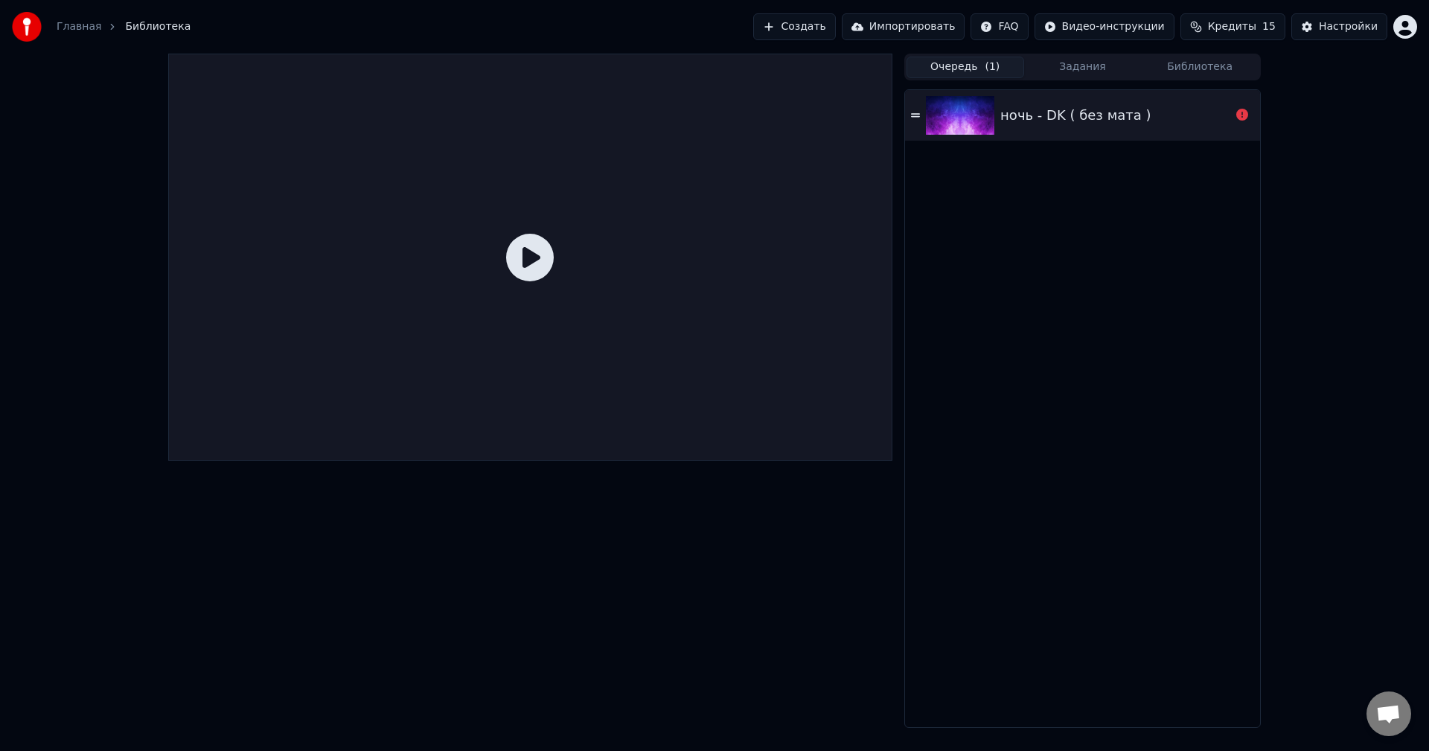
click at [508, 206] on div at bounding box center [530, 257] width 724 height 407
click at [530, 239] on icon at bounding box center [530, 258] width 48 height 48
click at [540, 246] on icon at bounding box center [530, 258] width 48 height 48
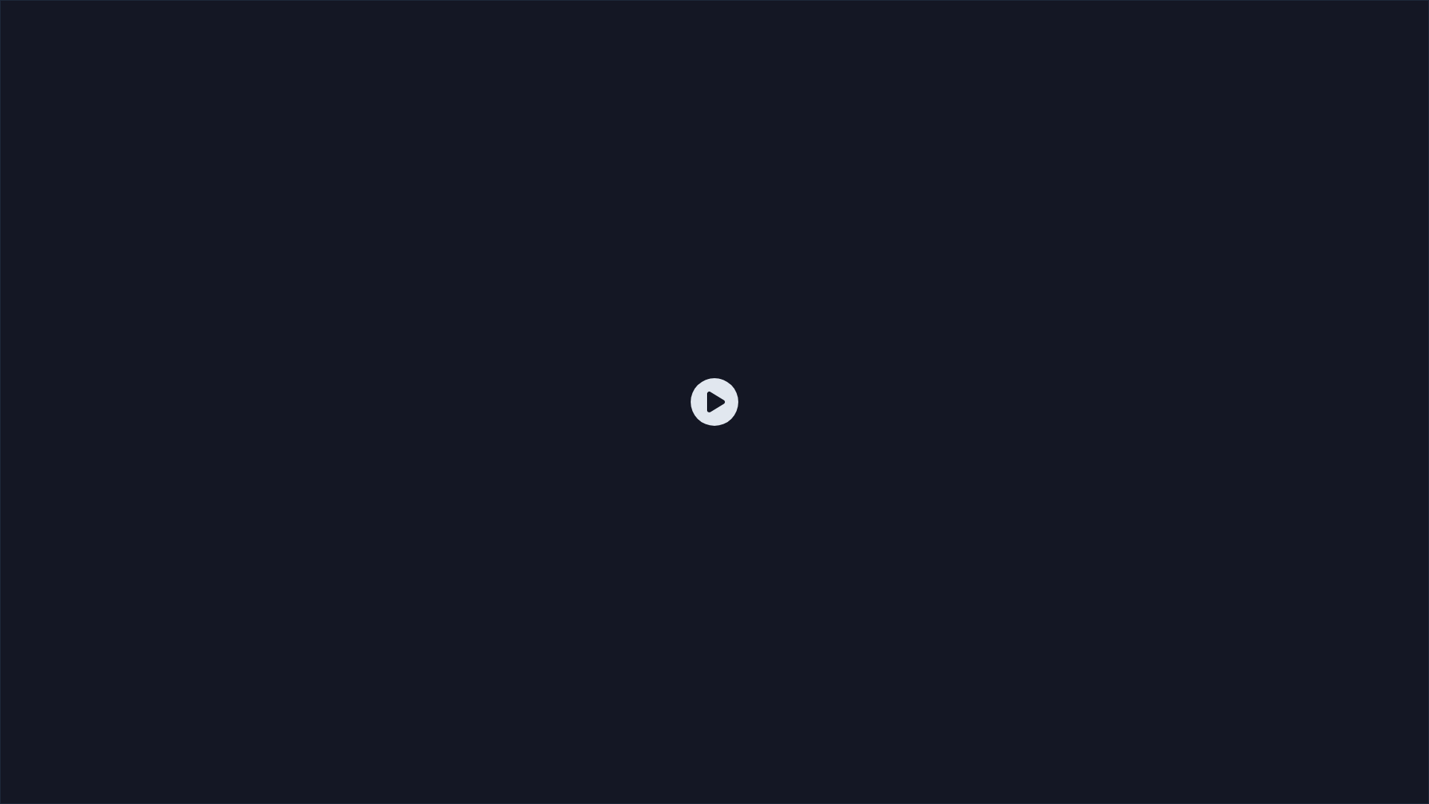
click at [544, 264] on div at bounding box center [714, 402] width 1429 height 804
drag, startPoint x: 624, startPoint y: 477, endPoint x: 677, endPoint y: 415, distance: 81.8
click at [625, 476] on div at bounding box center [714, 402] width 1429 height 804
click at [678, 415] on div at bounding box center [714, 402] width 1429 height 804
drag, startPoint x: 680, startPoint y: 412, endPoint x: 698, endPoint y: 405, distance: 19.1
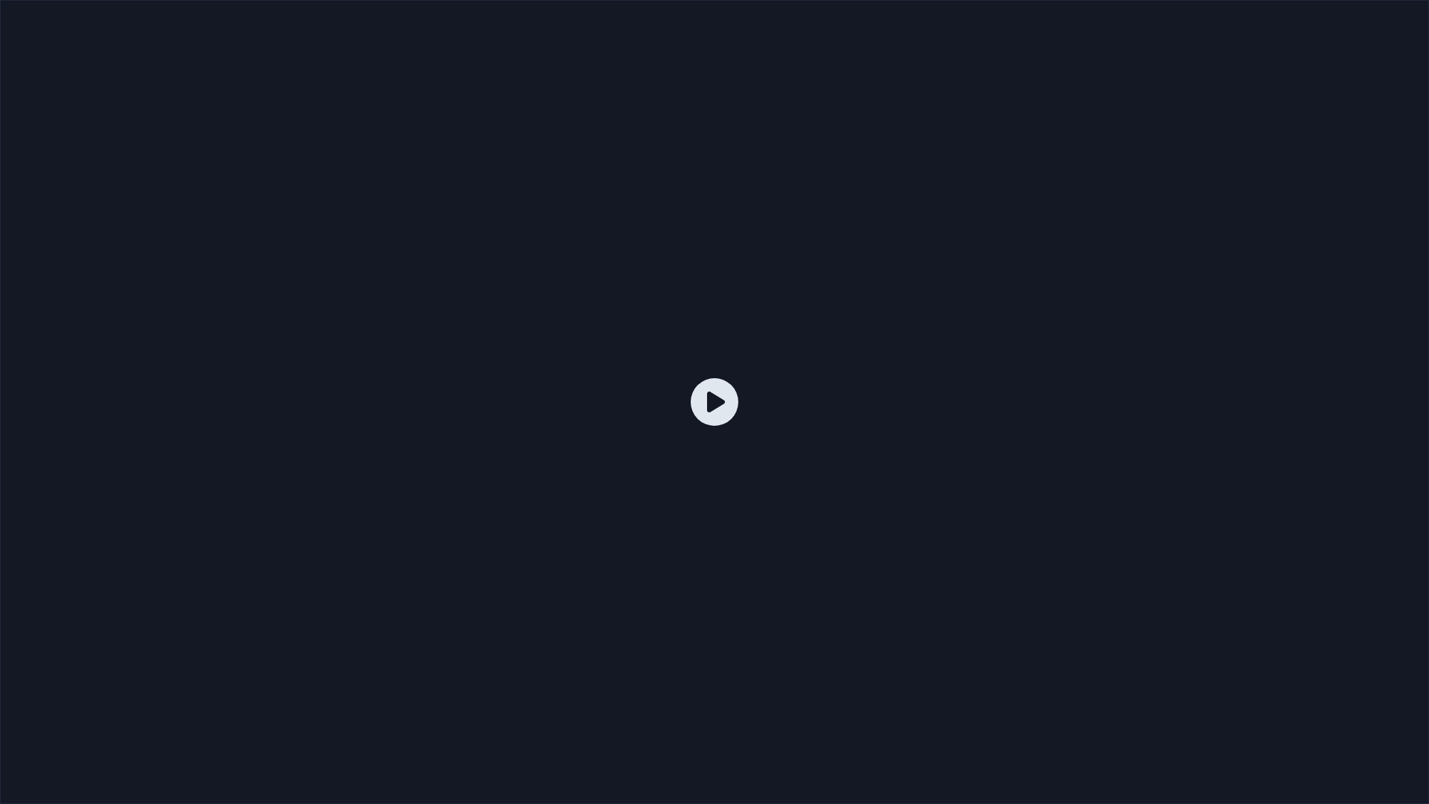
click at [687, 409] on div at bounding box center [714, 402] width 1429 height 804
click at [700, 405] on icon at bounding box center [715, 402] width 48 height 48
click at [701, 404] on icon at bounding box center [715, 402] width 48 height 48
click at [704, 404] on icon at bounding box center [715, 402] width 48 height 48
click at [666, 390] on div at bounding box center [714, 402] width 1429 height 804
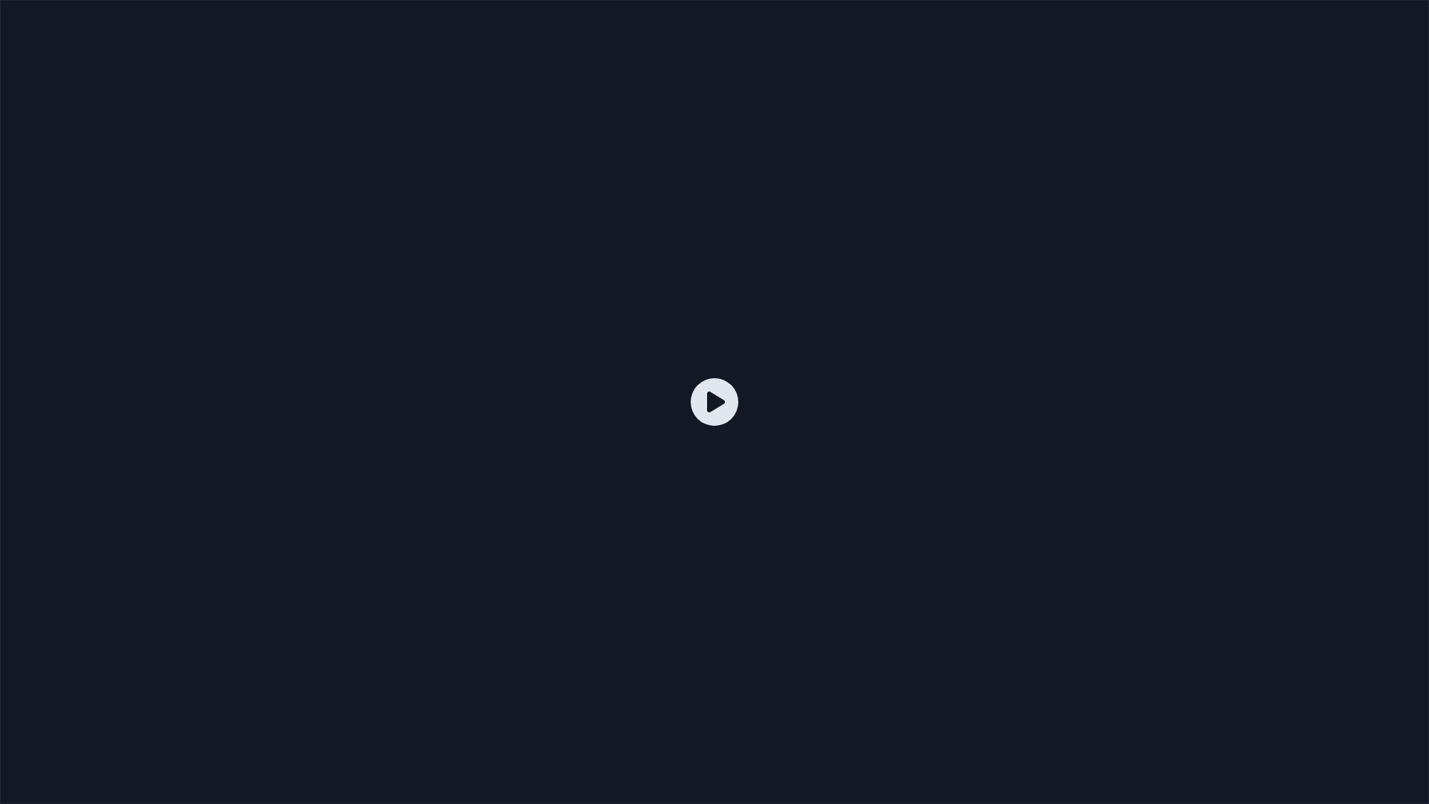
click at [666, 390] on div at bounding box center [714, 402] width 1429 height 804
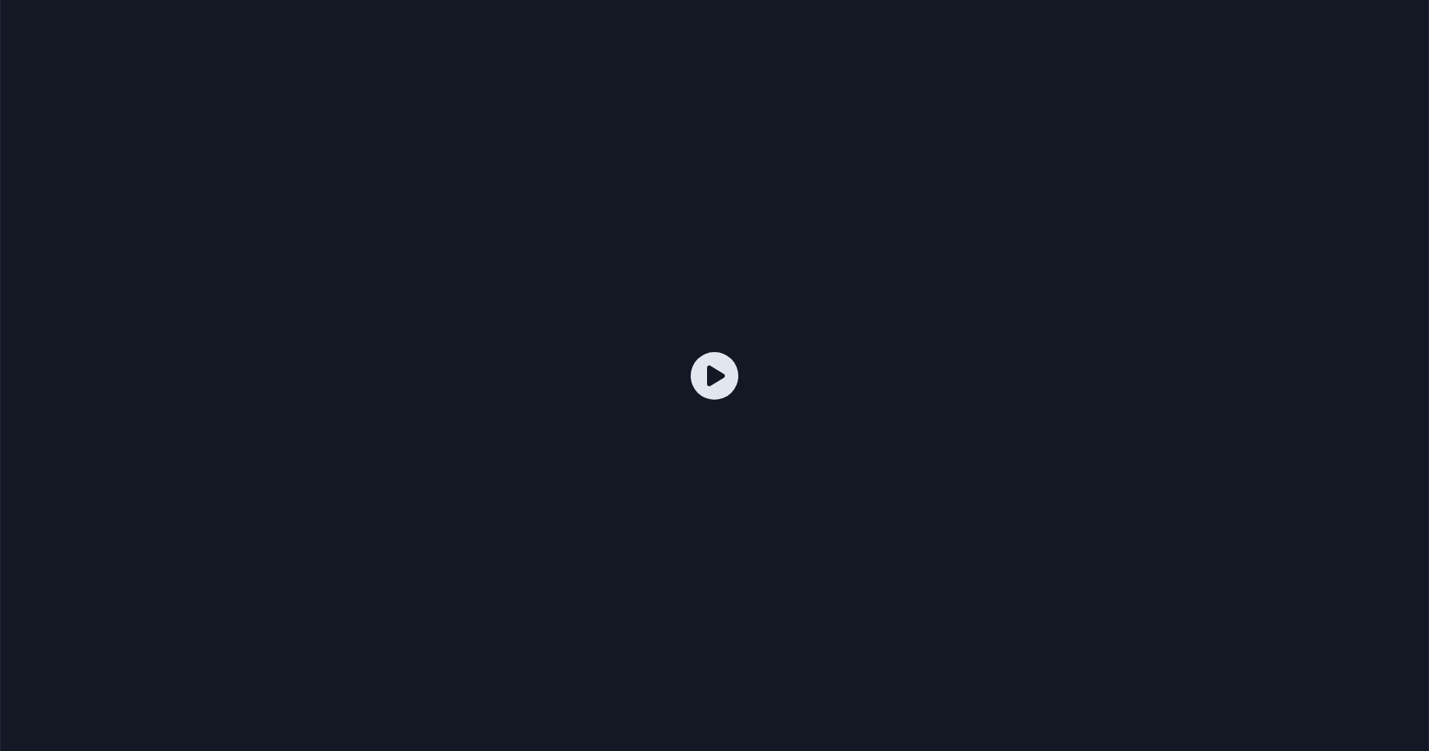
click at [666, 373] on div at bounding box center [714, 376] width 1429 height 804
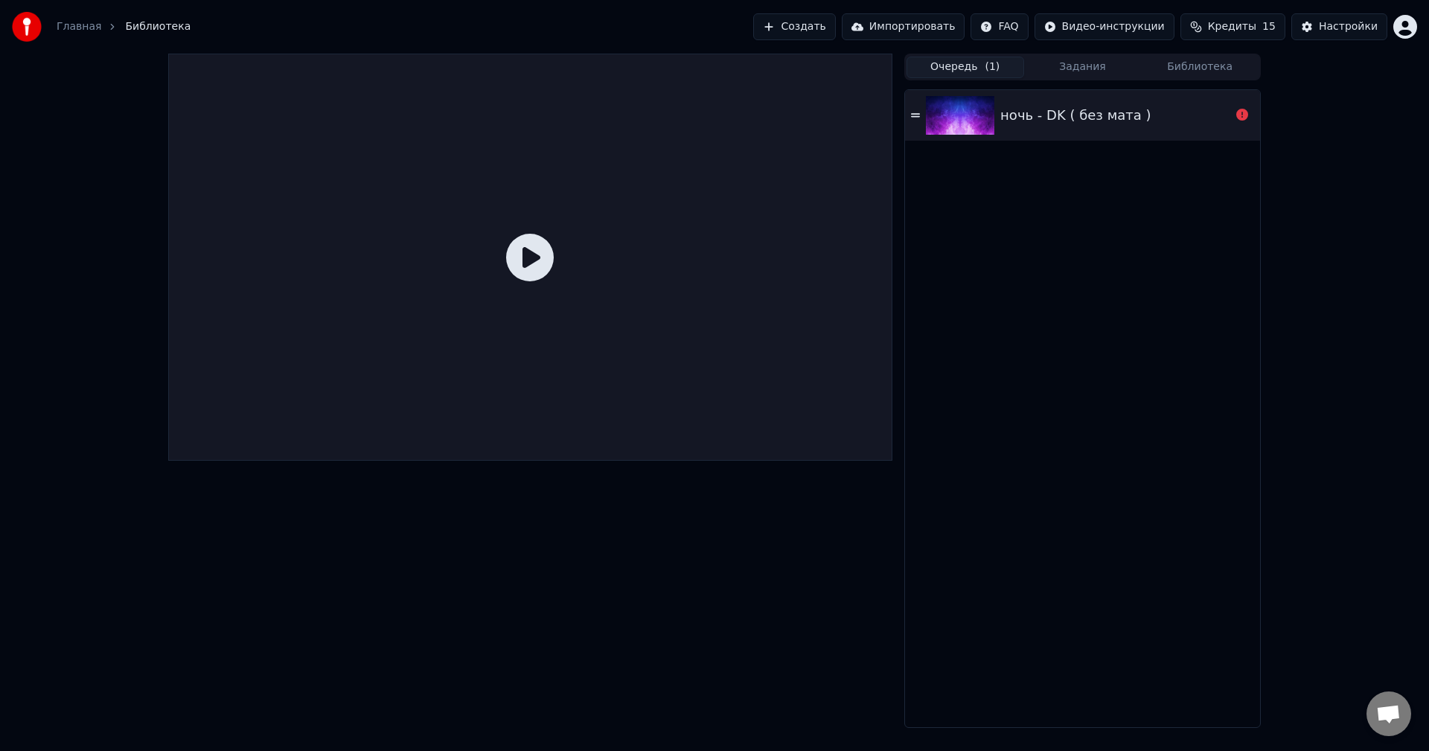
click at [666, 373] on div at bounding box center [530, 257] width 724 height 407
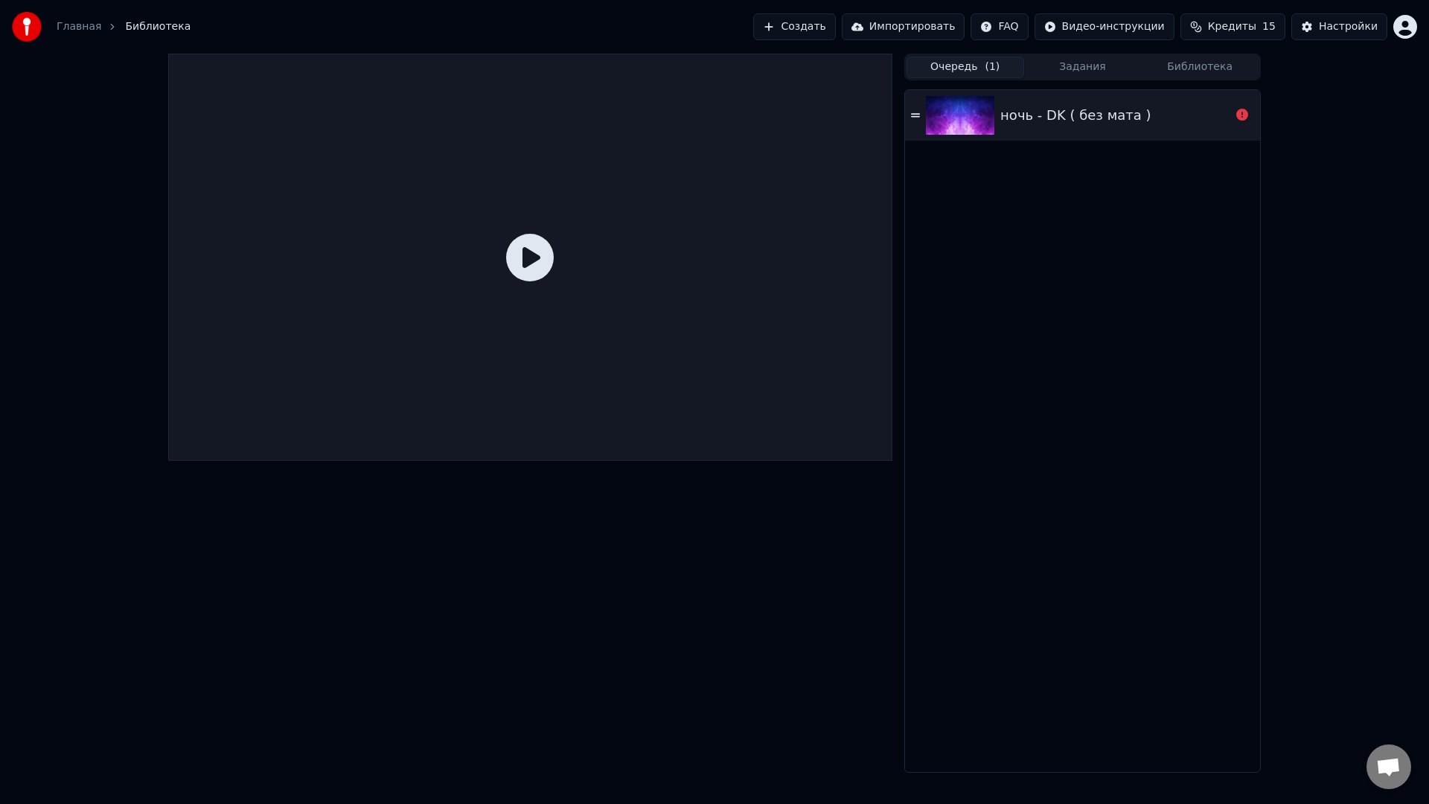
click at [665, 455] on div at bounding box center [530, 257] width 724 height 407
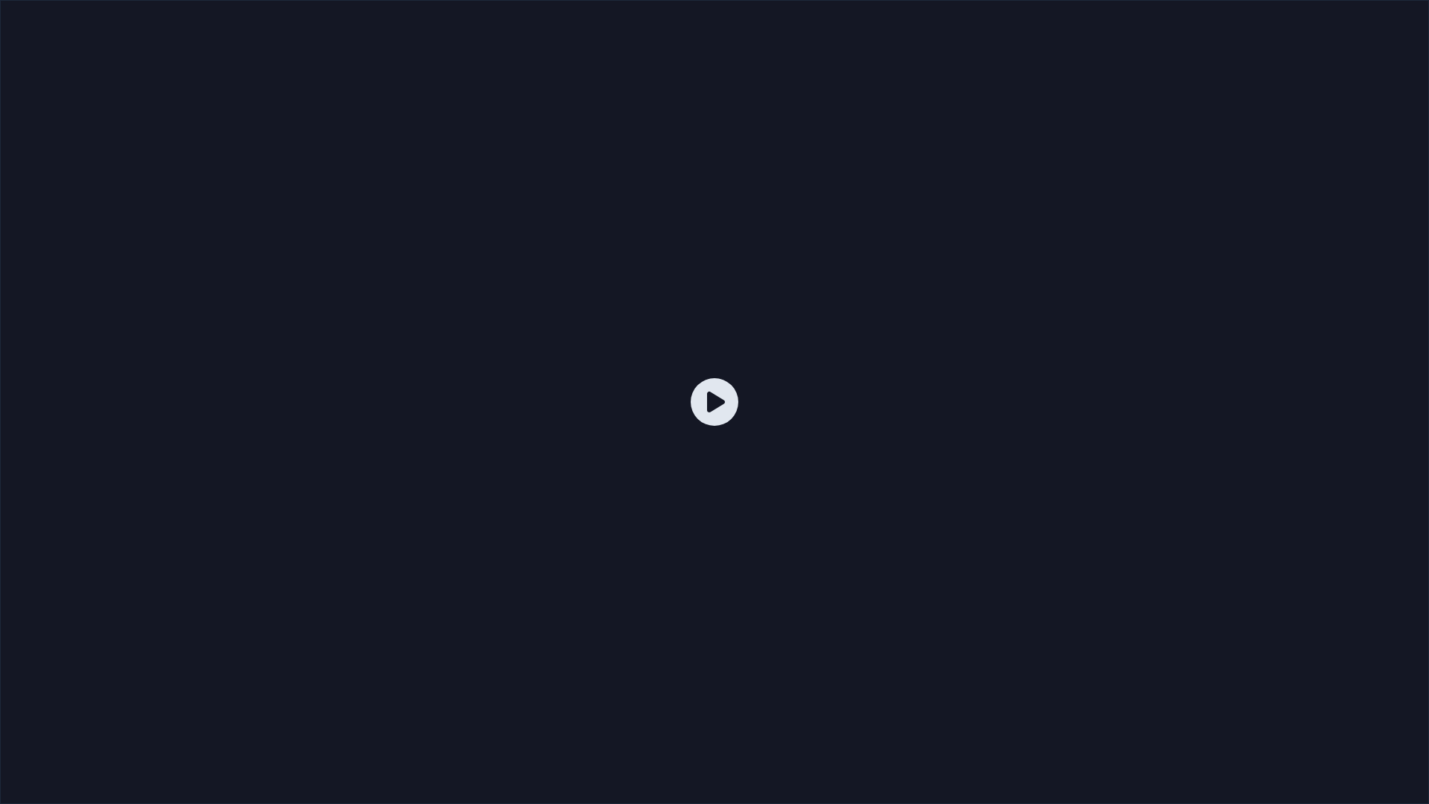
click at [665, 455] on div at bounding box center [714, 402] width 1429 height 804
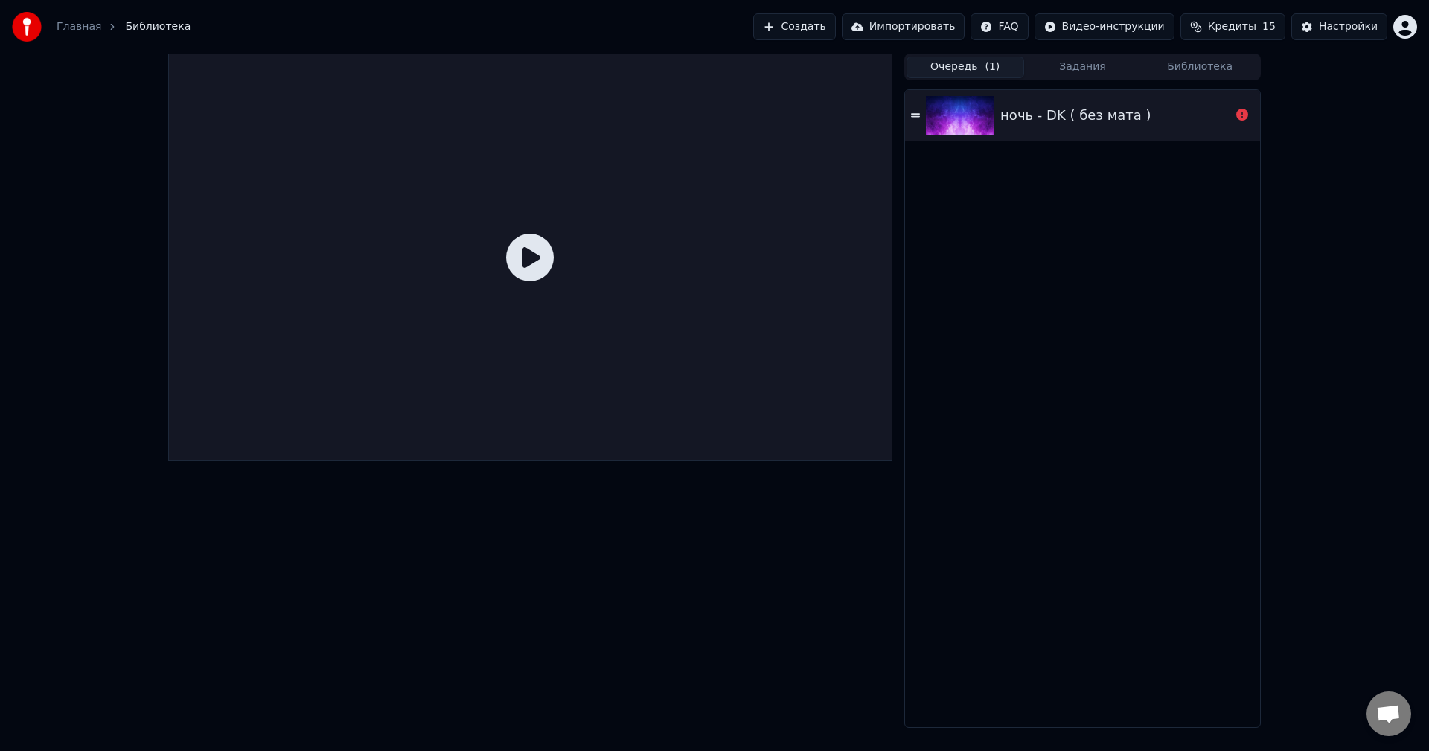
click at [1103, 127] on div "ночь - DK ( без мата )" at bounding box center [1082, 115] width 355 height 51
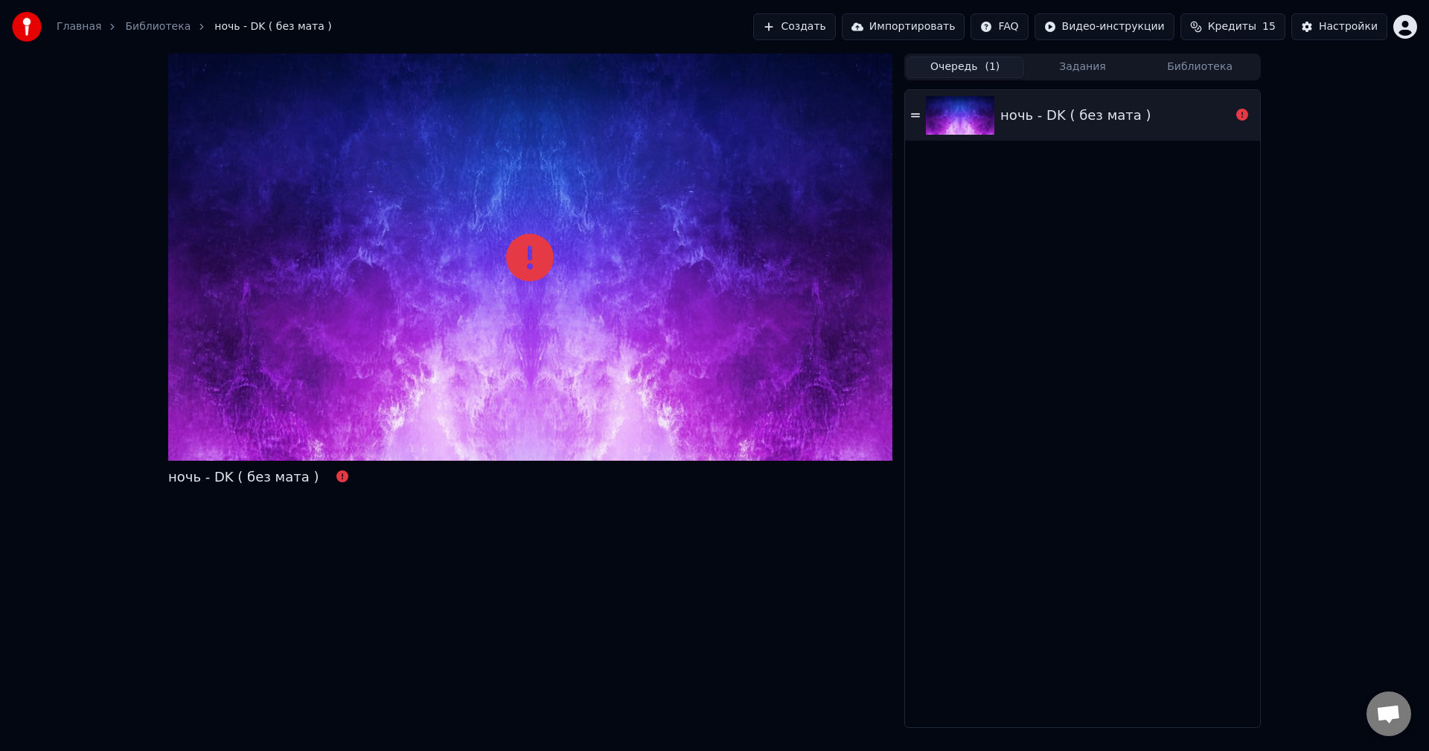
click at [980, 113] on img at bounding box center [960, 115] width 68 height 39
click at [1092, 59] on button "Задания" at bounding box center [1083, 68] width 118 height 22
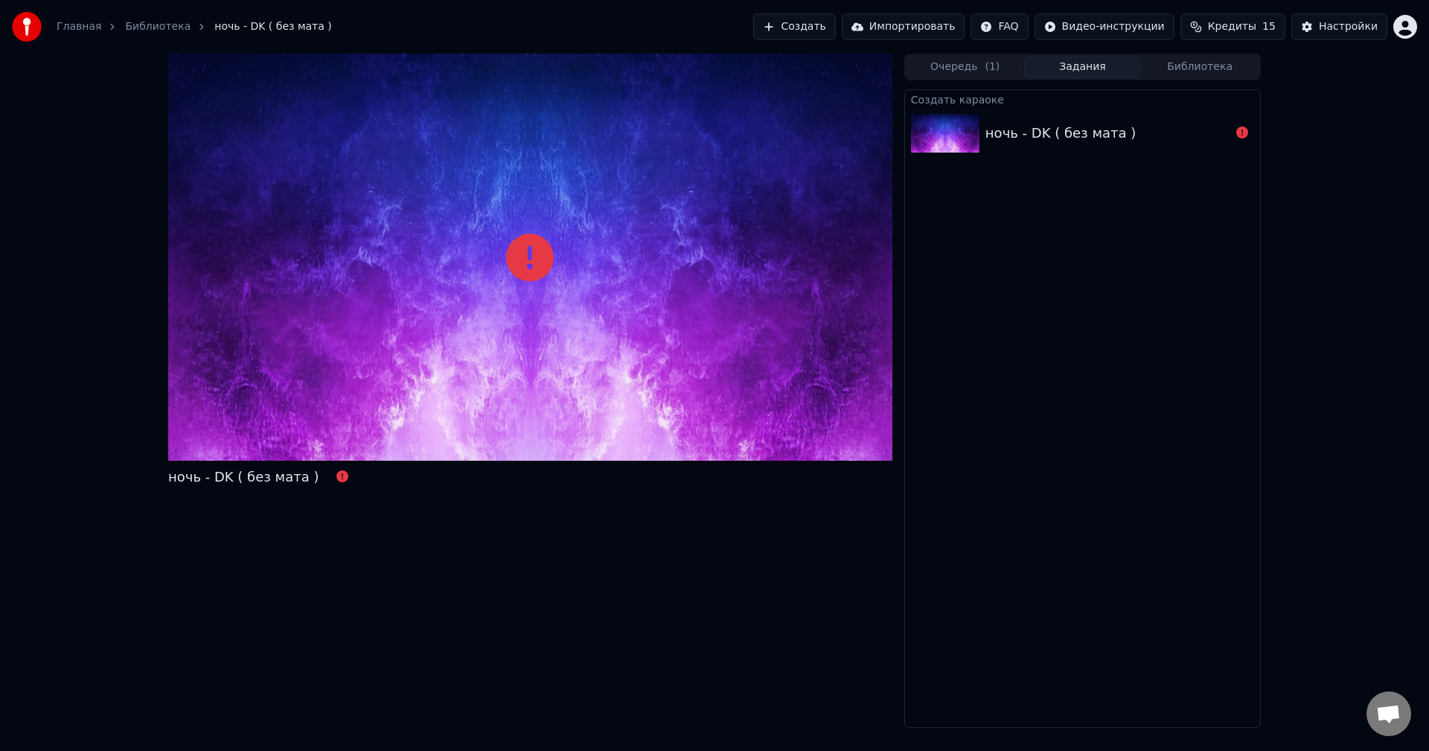
click at [1086, 134] on div "ночь - DK ( без мата )" at bounding box center [1061, 133] width 150 height 21
click at [1248, 130] on icon at bounding box center [1243, 133] width 12 height 12
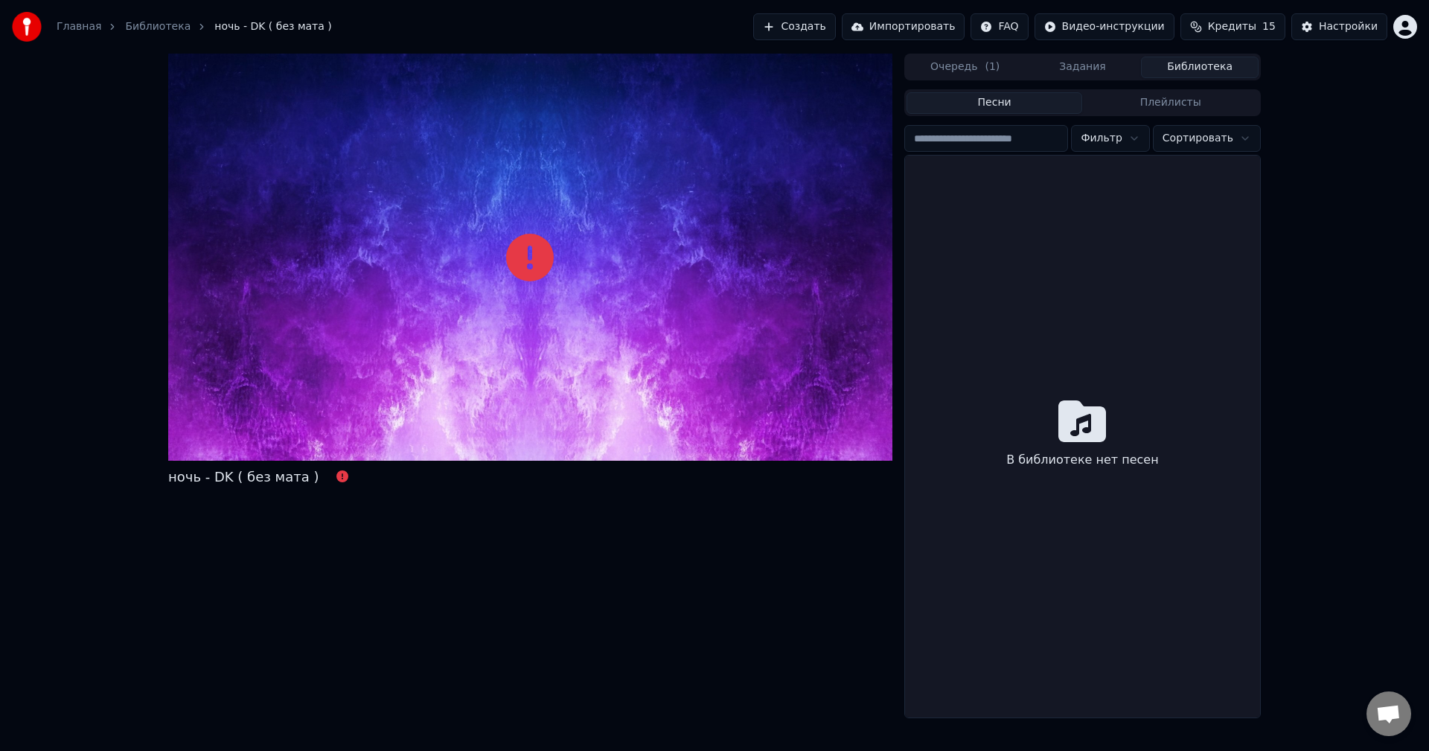
click at [1208, 64] on button "Библиотека" at bounding box center [1200, 68] width 118 height 22
click at [1072, 394] on div "В библиотеке нет песен" at bounding box center [1082, 437] width 355 height 562
click at [580, 220] on div at bounding box center [530, 257] width 724 height 407
drag, startPoint x: 489, startPoint y: 278, endPoint x: 536, endPoint y: 266, distance: 48.6
click at [491, 278] on div at bounding box center [530, 257] width 724 height 407
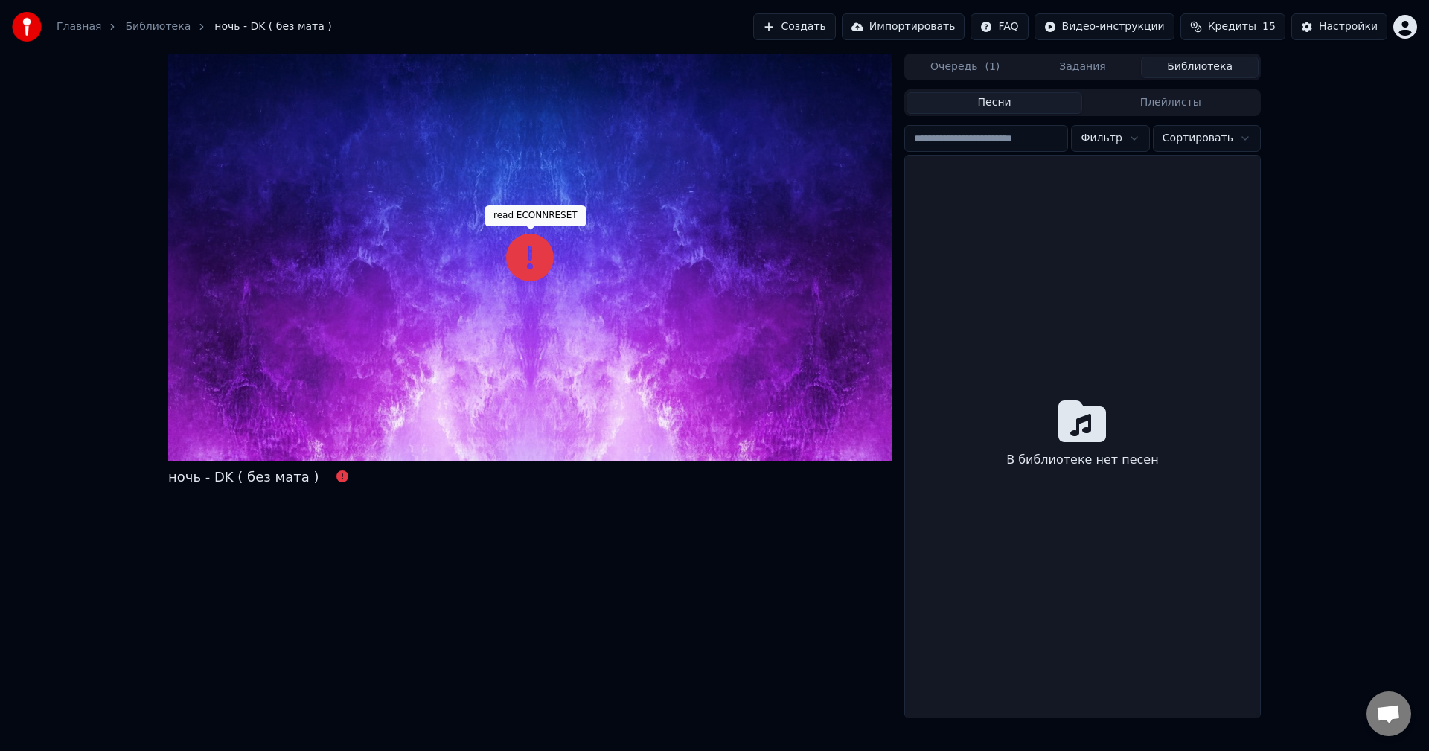
drag, startPoint x: 536, startPoint y: 266, endPoint x: 711, endPoint y: 194, distance: 189.3
click at [539, 264] on icon at bounding box center [530, 258] width 48 height 48
click at [835, 36] on button "Создать" at bounding box center [794, 26] width 82 height 27
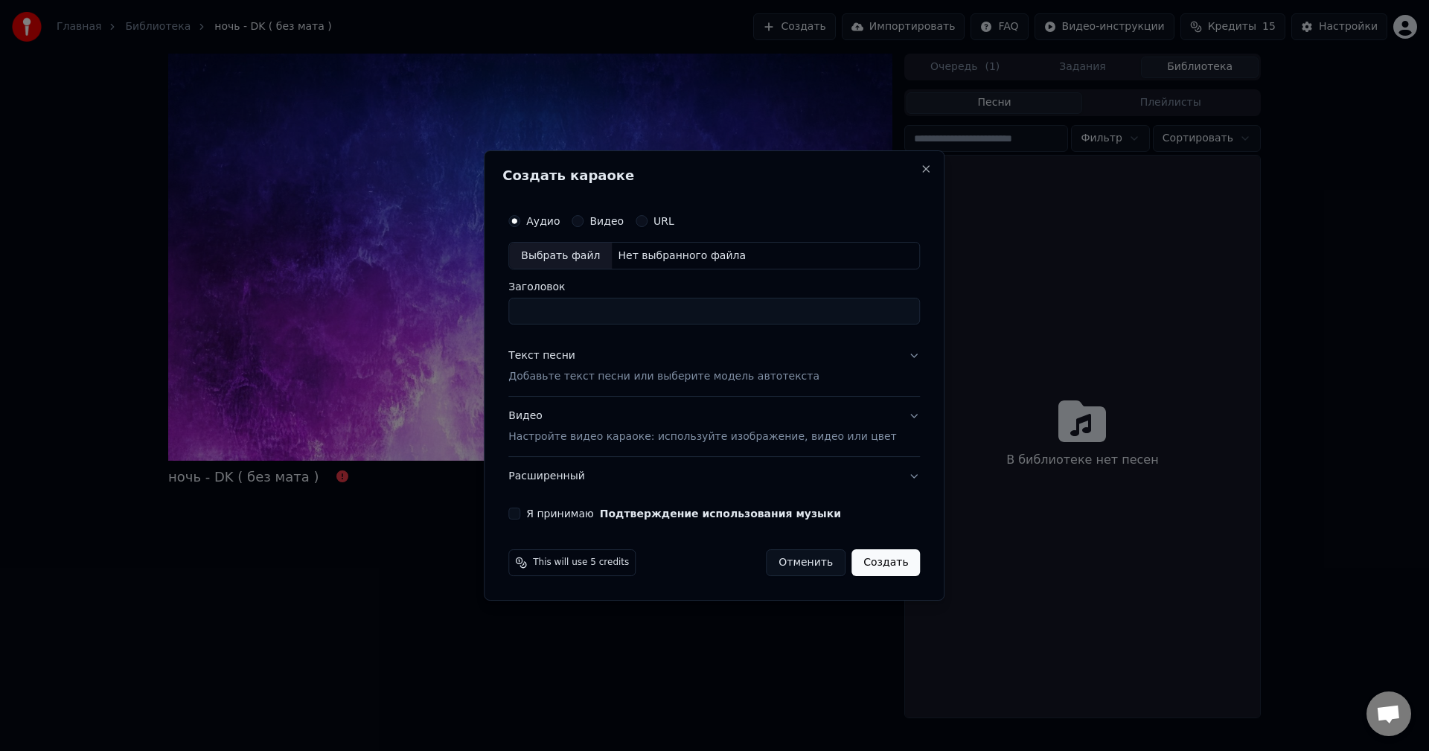
click at [646, 224] on div "Аудио Видео URL" at bounding box center [591, 221] width 166 height 12
click at [624, 222] on label "Видео" at bounding box center [607, 221] width 34 height 10
click at [584, 222] on button "Видео" at bounding box center [578, 221] width 12 height 12
click at [520, 220] on button "Аудио" at bounding box center [514, 221] width 12 height 12
click at [579, 274] on div "Аудио Видео URL Выбрать файл Нет выбранного файла Заголовок" at bounding box center [714, 265] width 412 height 119
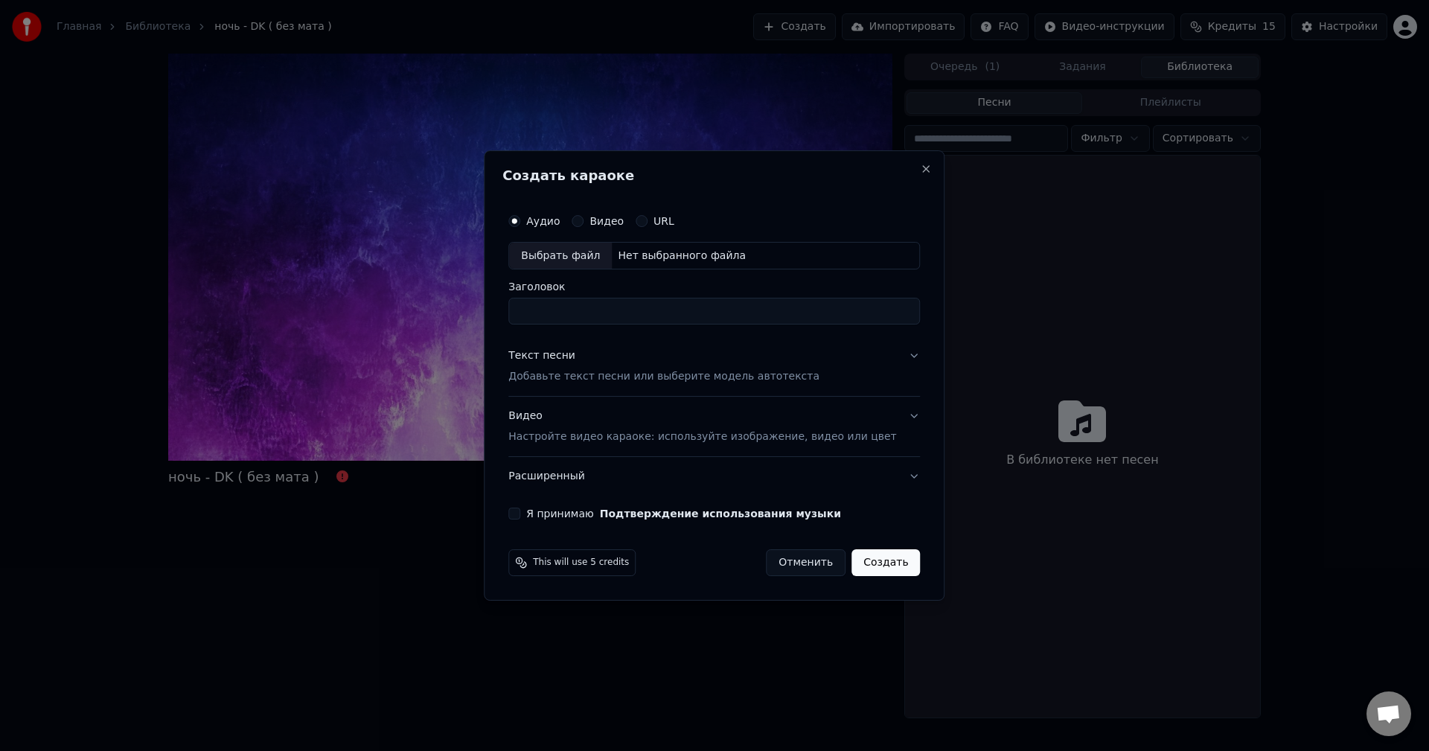
click at [579, 264] on div "Выбрать файл" at bounding box center [560, 256] width 103 height 27
click at [592, 250] on div "Выбрать файл" at bounding box center [560, 256] width 103 height 27
type input "**********"
click at [802, 367] on div "Текст песни Добавьте текст песни или выберите модель автотекста" at bounding box center [663, 367] width 311 height 36
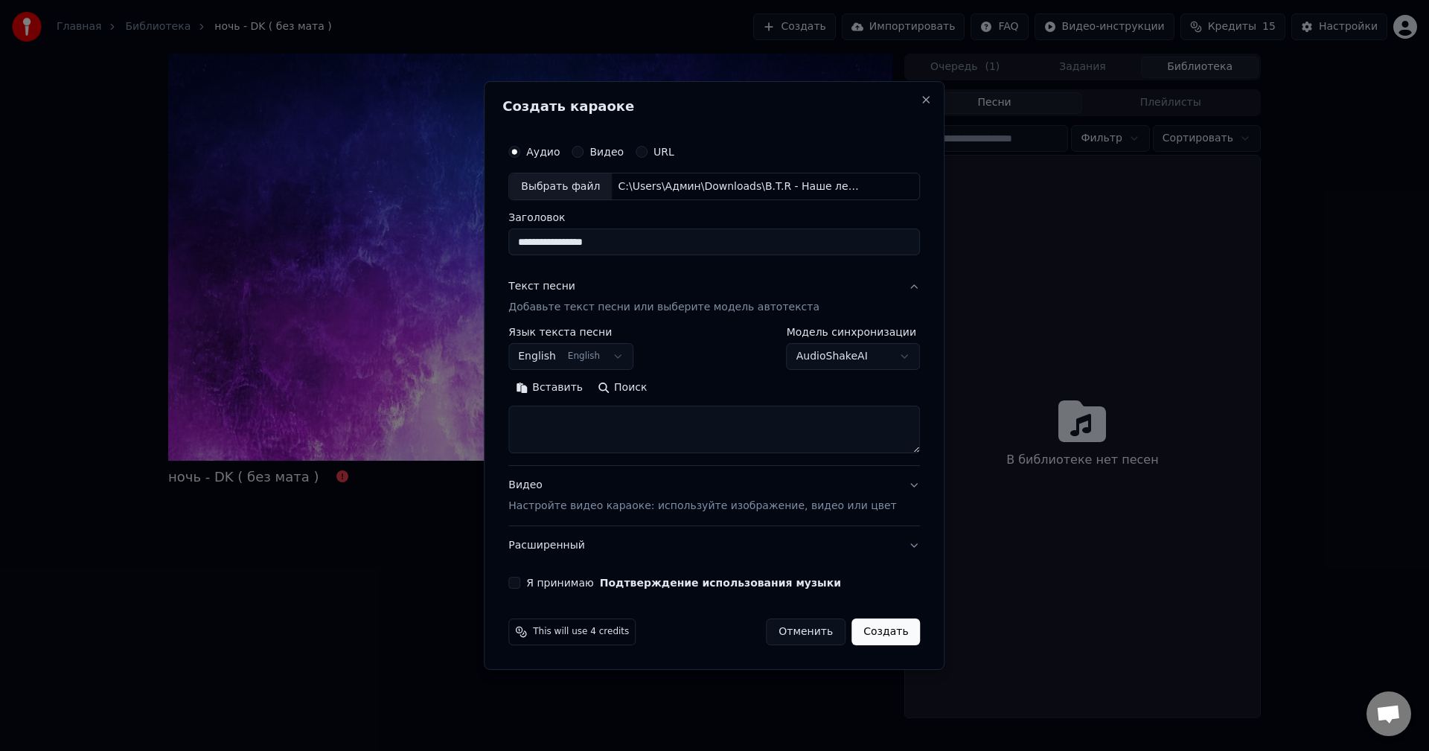
click at [519, 351] on div "**********" at bounding box center [714, 376] width 461 height 590
click at [555, 358] on body "**********" at bounding box center [714, 375] width 1429 height 751
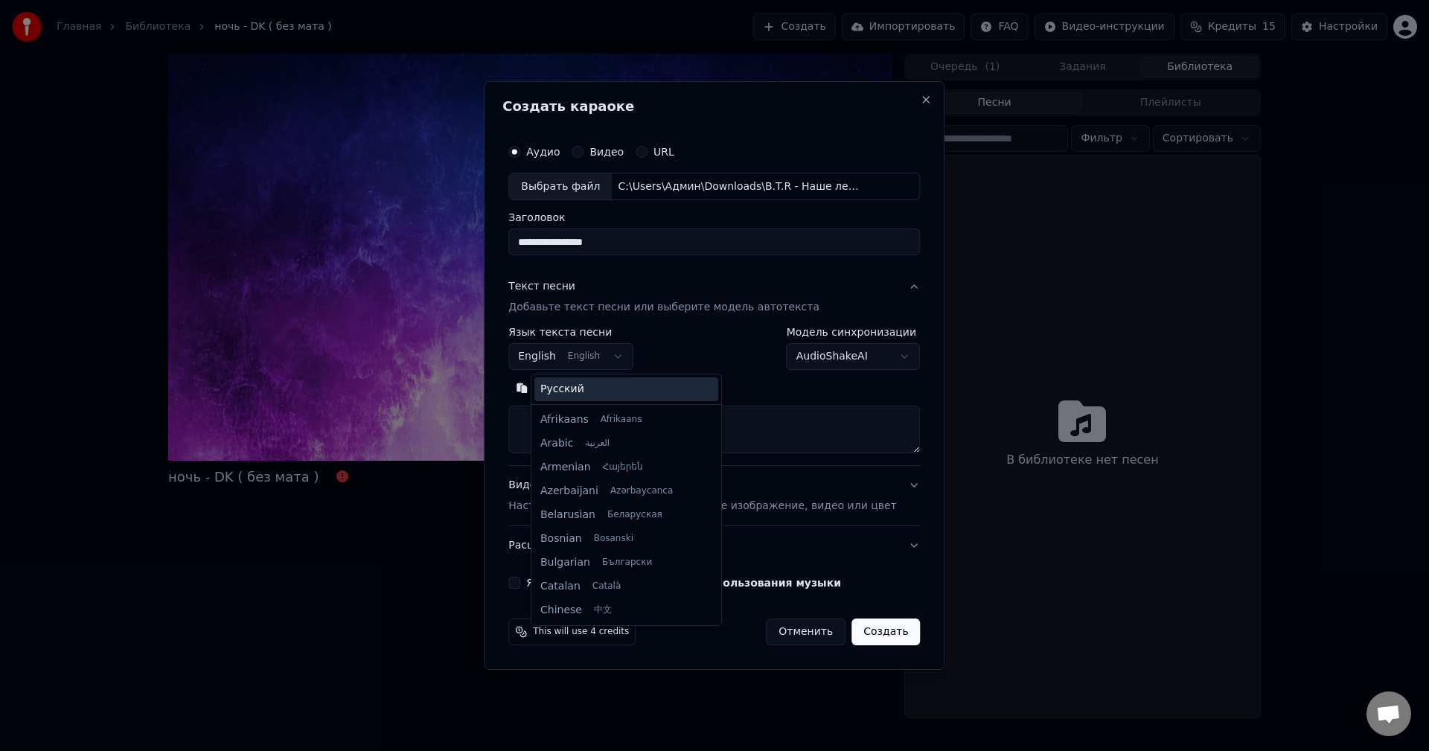
scroll to position [119, 0]
select select "**"
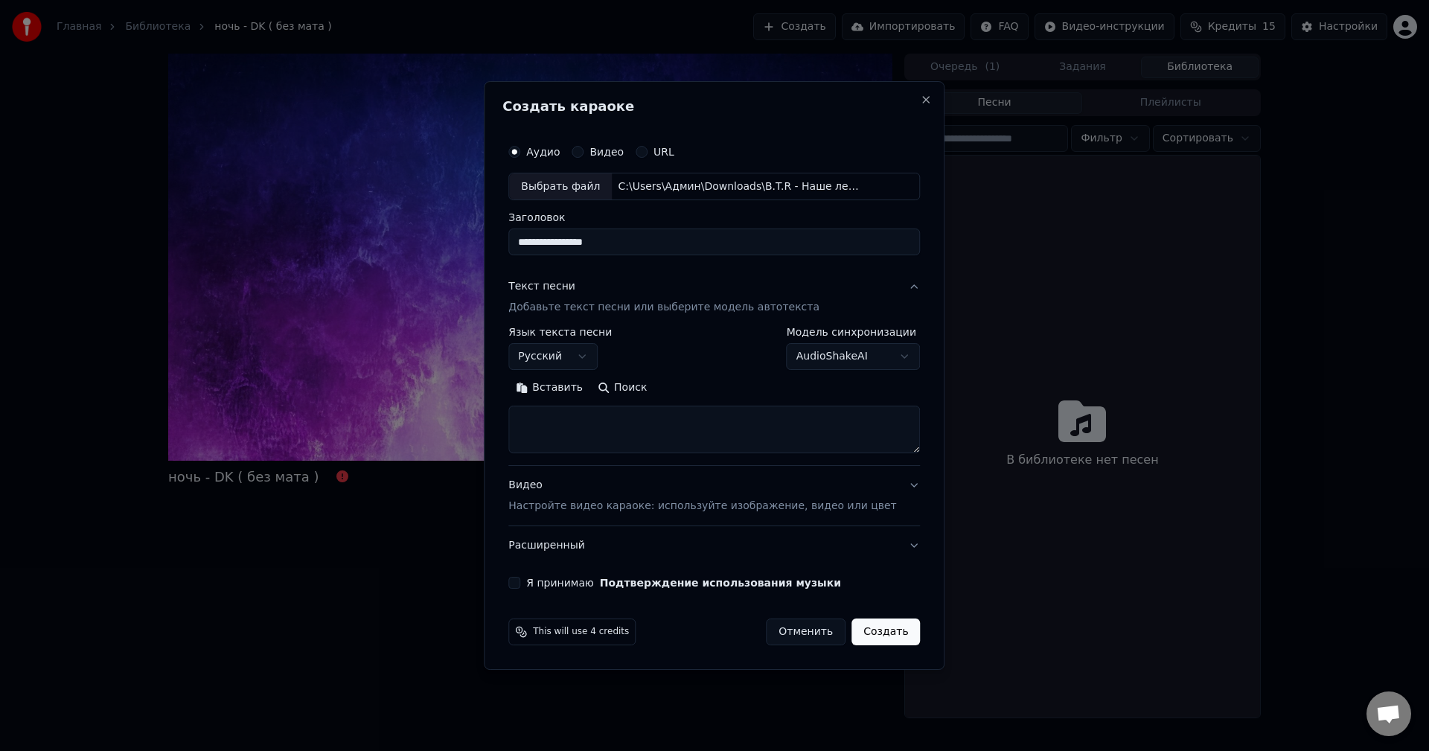
click at [861, 354] on body "**********" at bounding box center [714, 375] width 1429 height 751
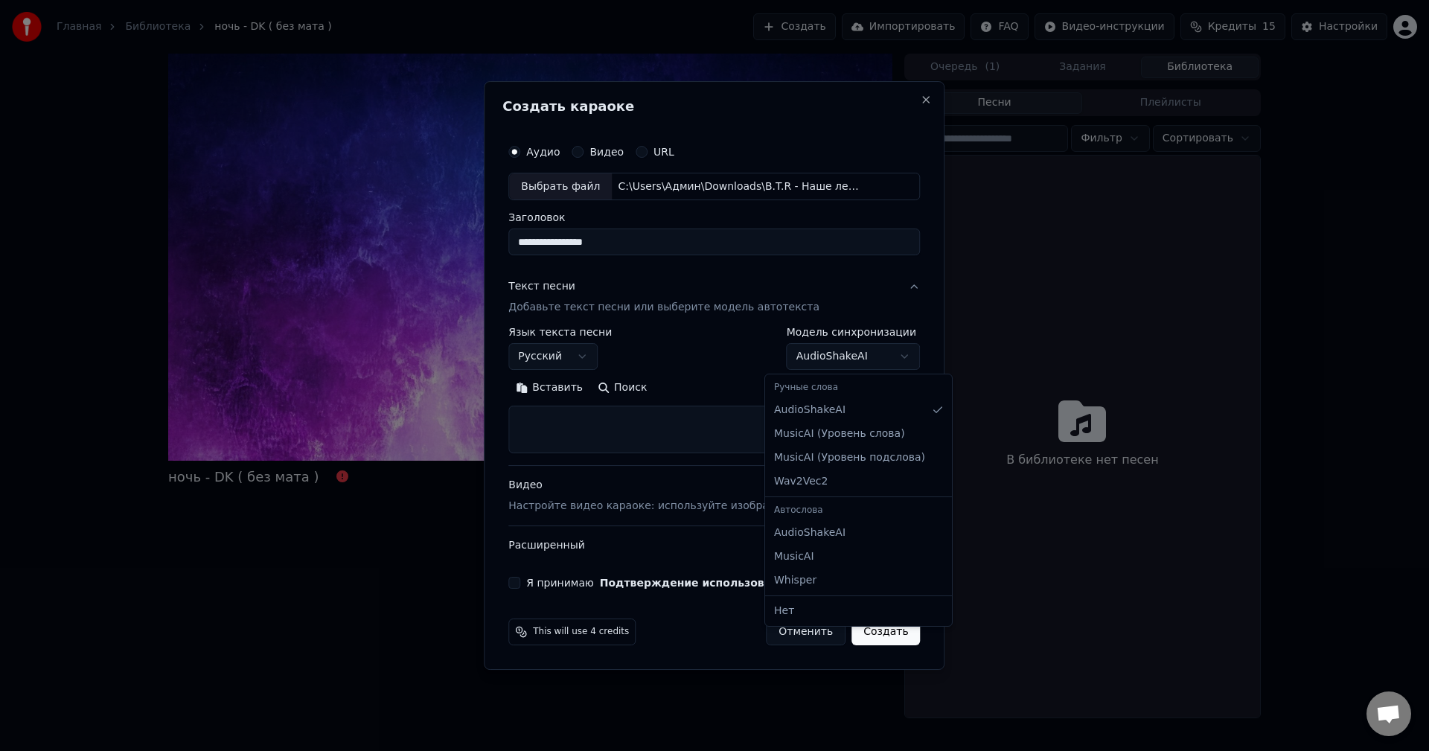
click at [676, 290] on body "**********" at bounding box center [714, 375] width 1429 height 751
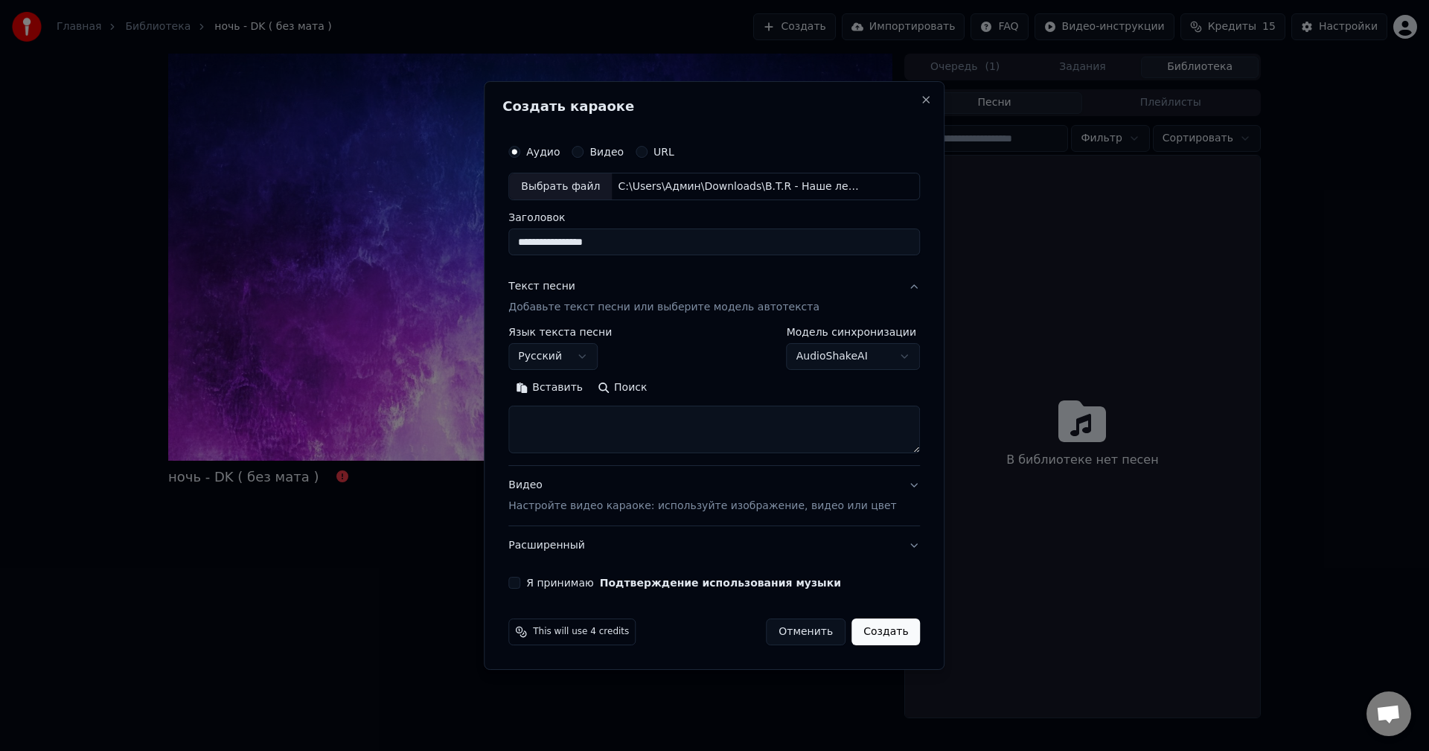
click at [645, 433] on textarea at bounding box center [714, 430] width 412 height 48
paste textarea "**********"
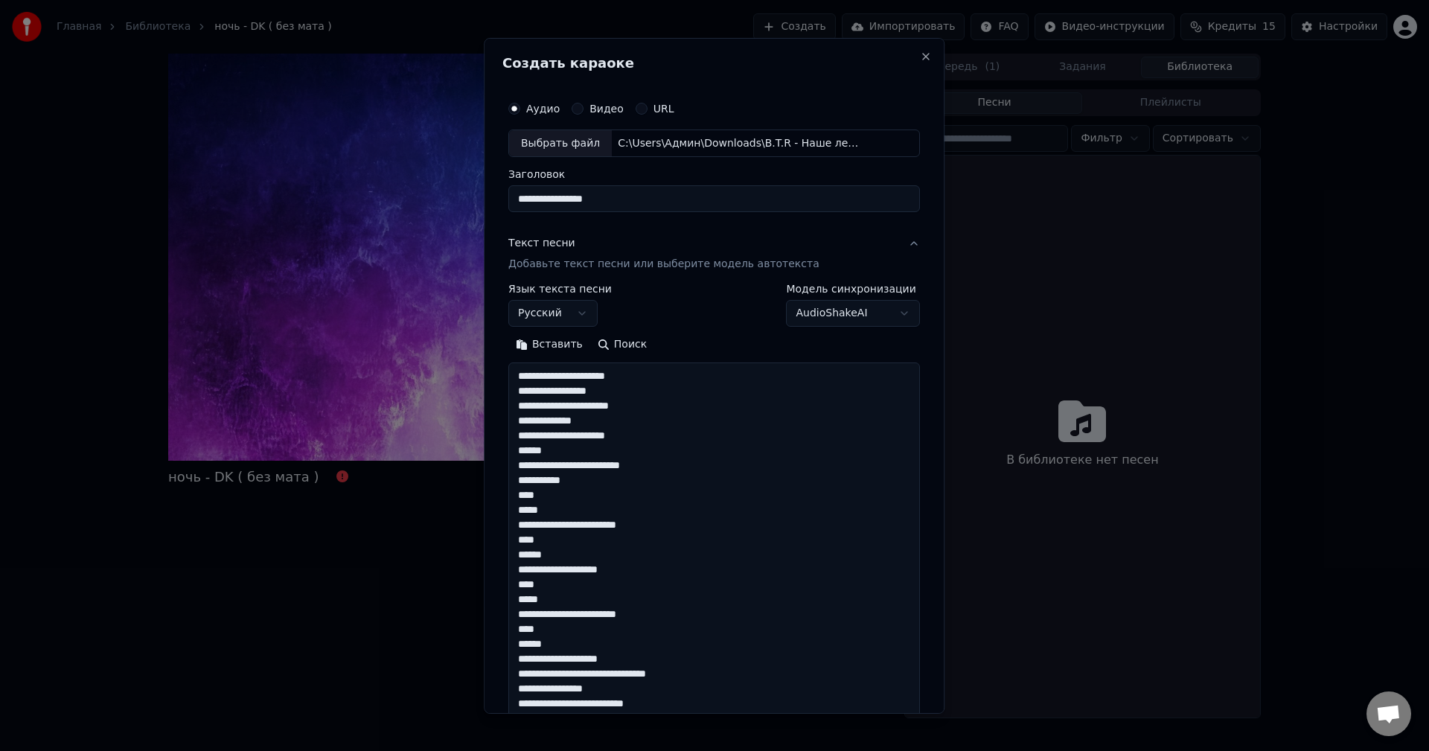
scroll to position [703, 0]
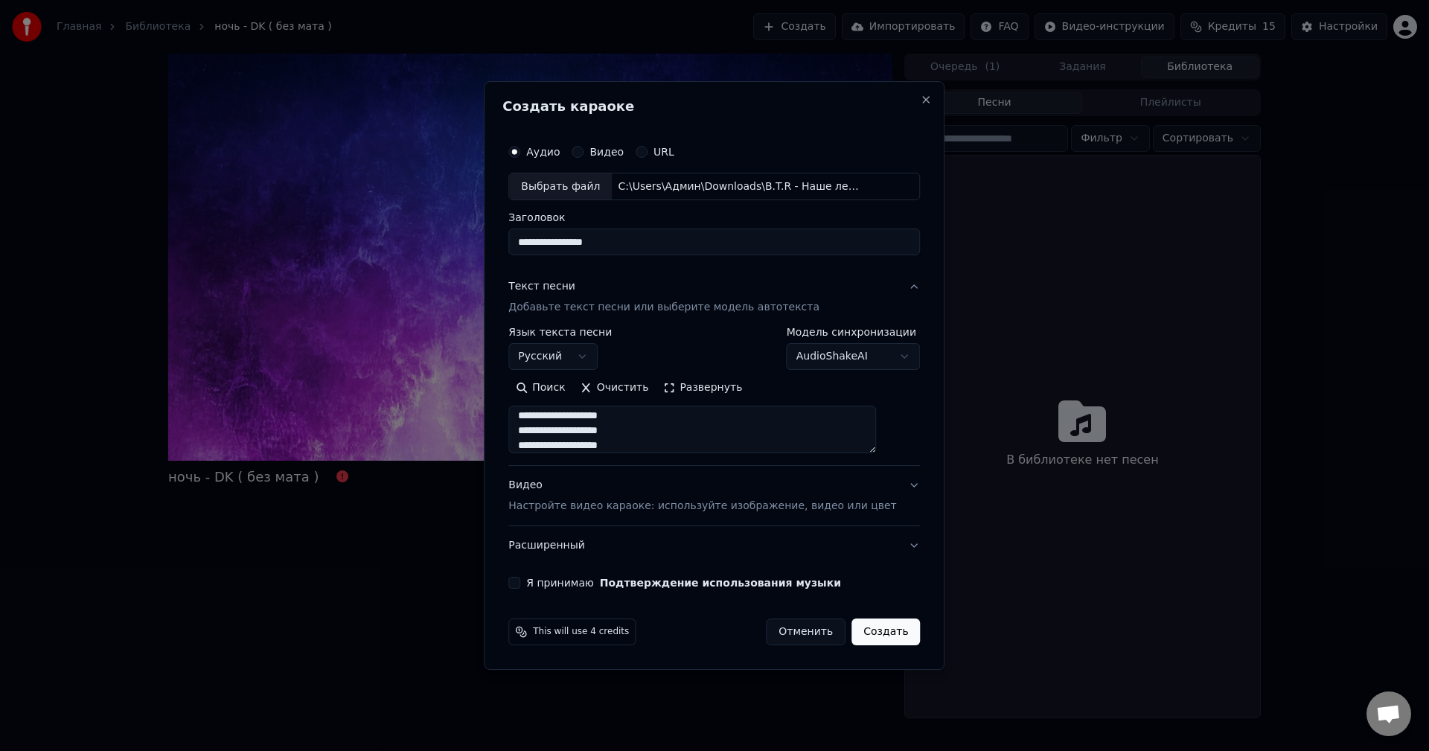
type textarea "**********"
click at [520, 587] on button "Я принимаю Подтверждение использования музыки" at bounding box center [514, 583] width 12 height 12
click at [876, 636] on button "Создать" at bounding box center [886, 632] width 68 height 27
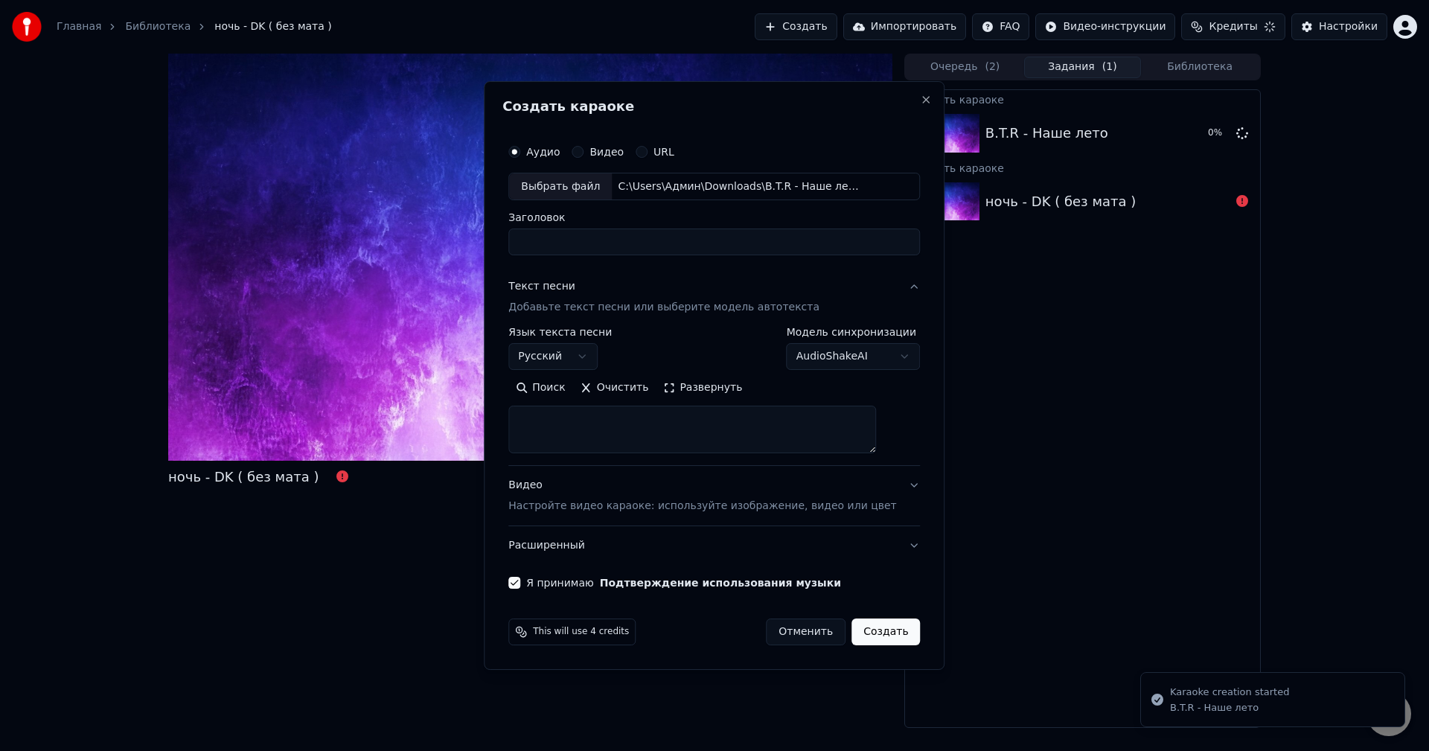
scroll to position [0, 0]
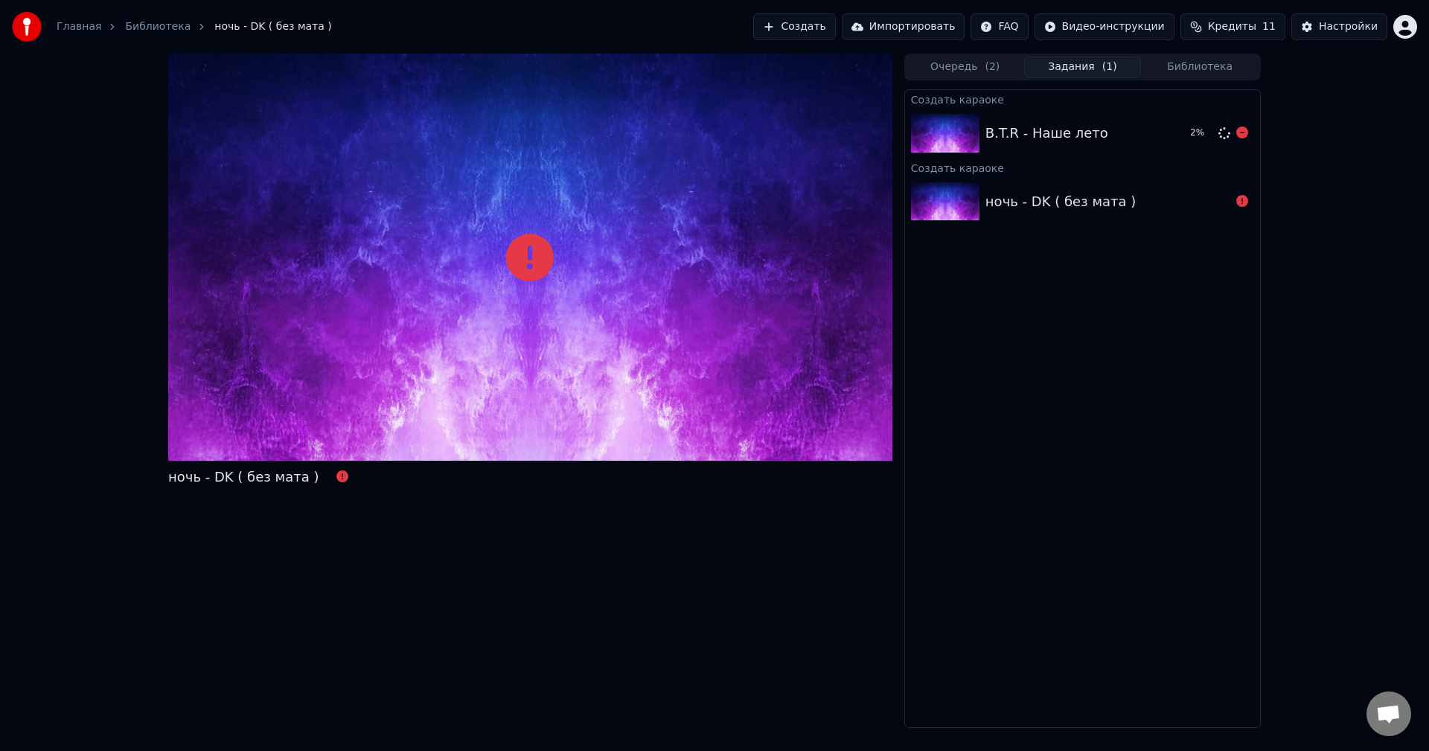
click at [943, 114] on img at bounding box center [945, 133] width 68 height 39
click at [1237, 203] on icon at bounding box center [1243, 201] width 12 height 12
click at [1228, 203] on div "ночь - DK ( без мата )" at bounding box center [1108, 201] width 245 height 21
click at [995, 109] on div "B.T.R - Наше лето 3 %" at bounding box center [1082, 133] width 355 height 51
click at [1004, 131] on div "B.T.R - Наше лето" at bounding box center [1047, 133] width 123 height 21
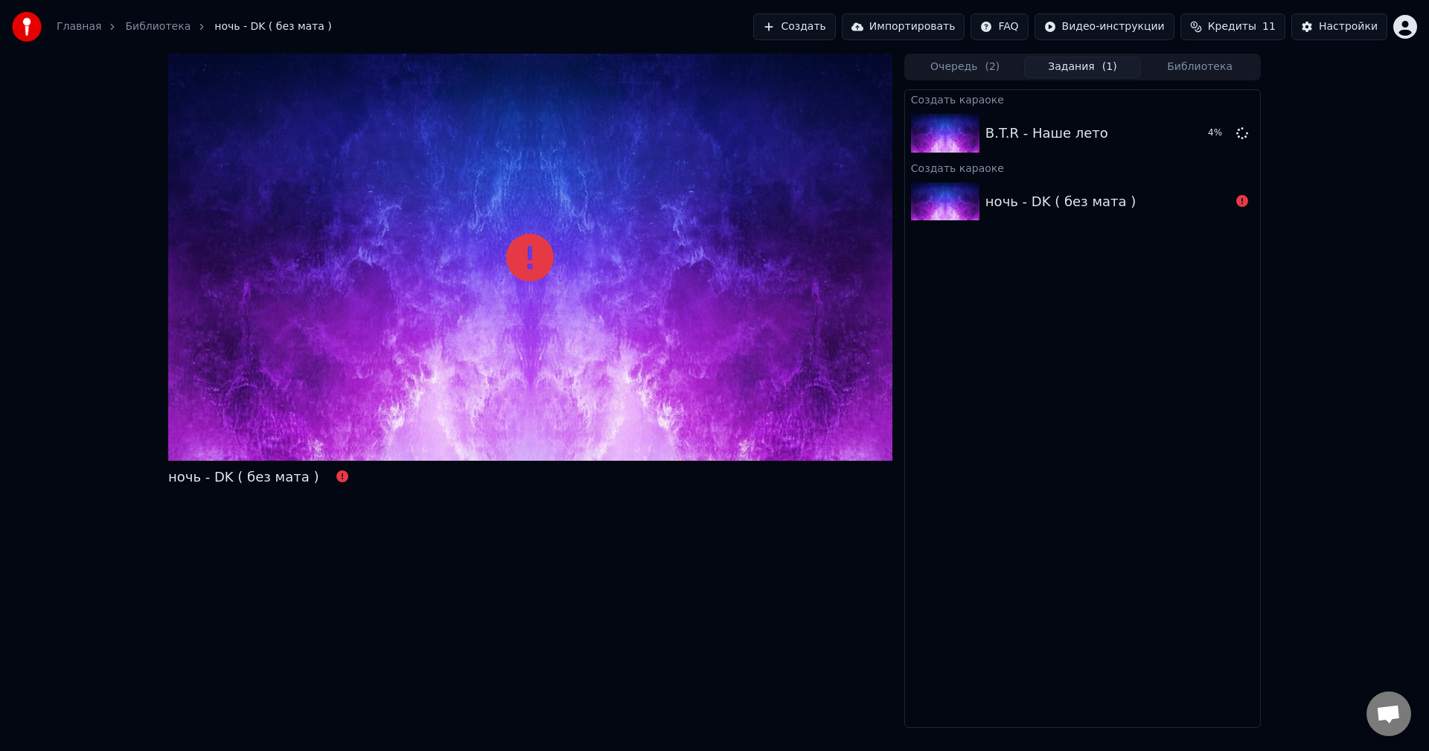
click at [966, 50] on div "Главная Библиотека ночь - DK ( без мата ) Создать Импортировать FAQ Видео-инстр…" at bounding box center [714, 27] width 1429 height 54
click at [972, 62] on button "Очередь ( 2 )" at bounding box center [966, 68] width 118 height 22
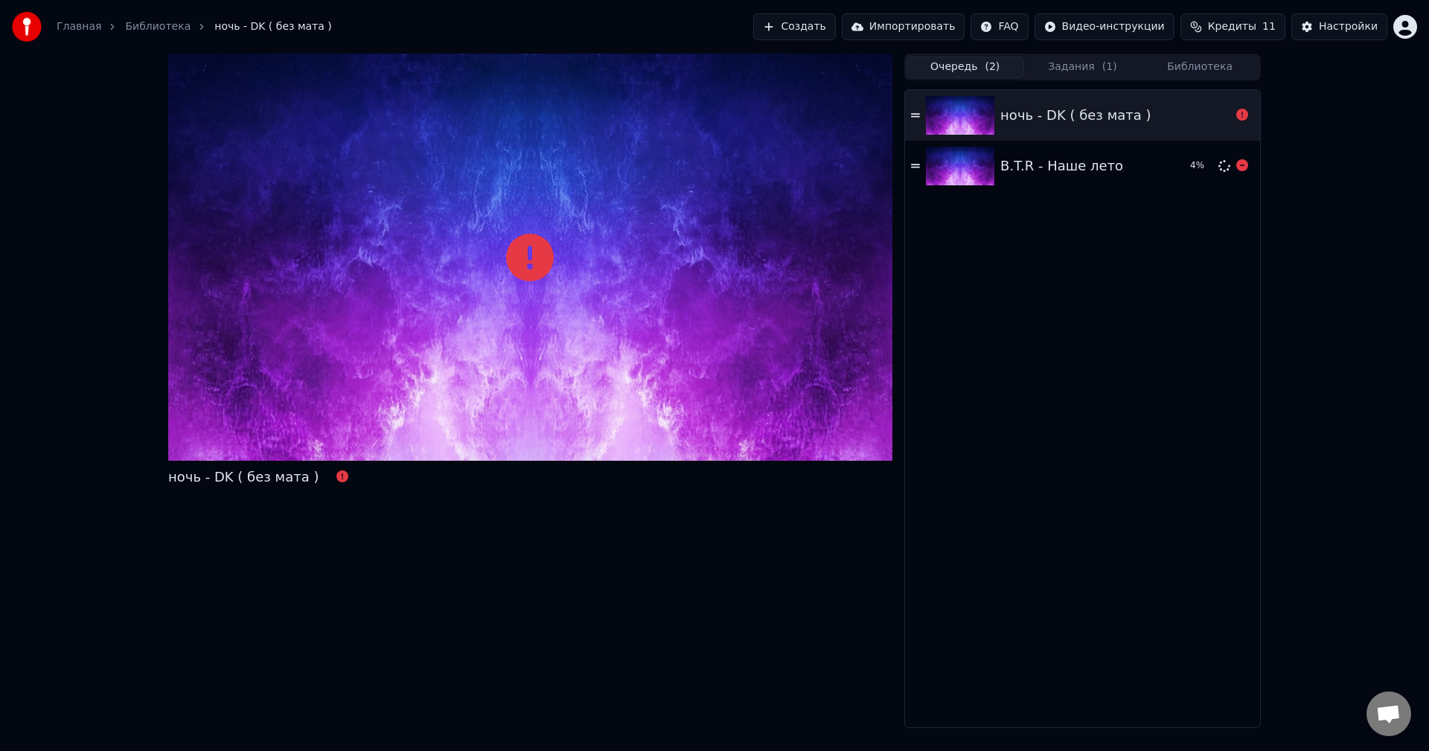
click at [992, 156] on img at bounding box center [960, 166] width 68 height 39
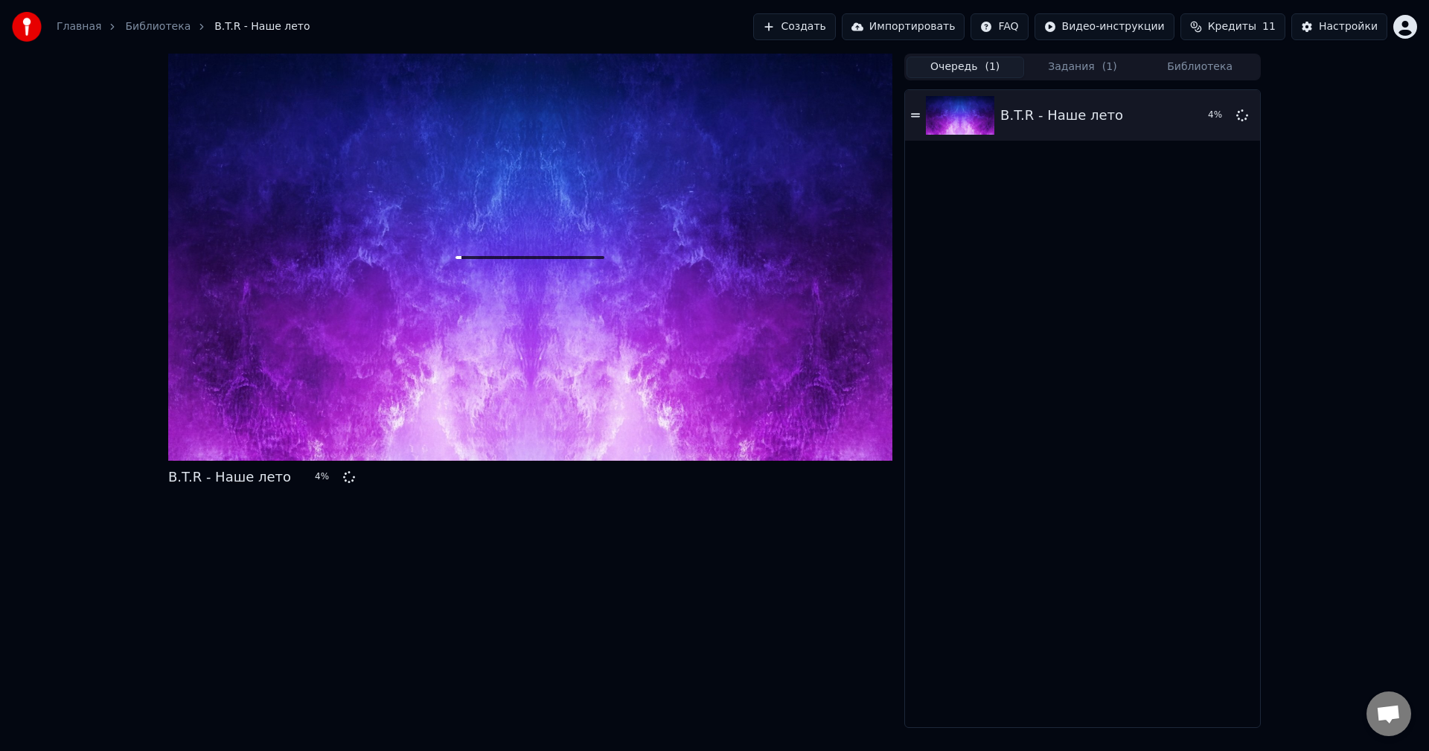
click at [1070, 65] on button "Задания ( 1 )" at bounding box center [1083, 68] width 118 height 22
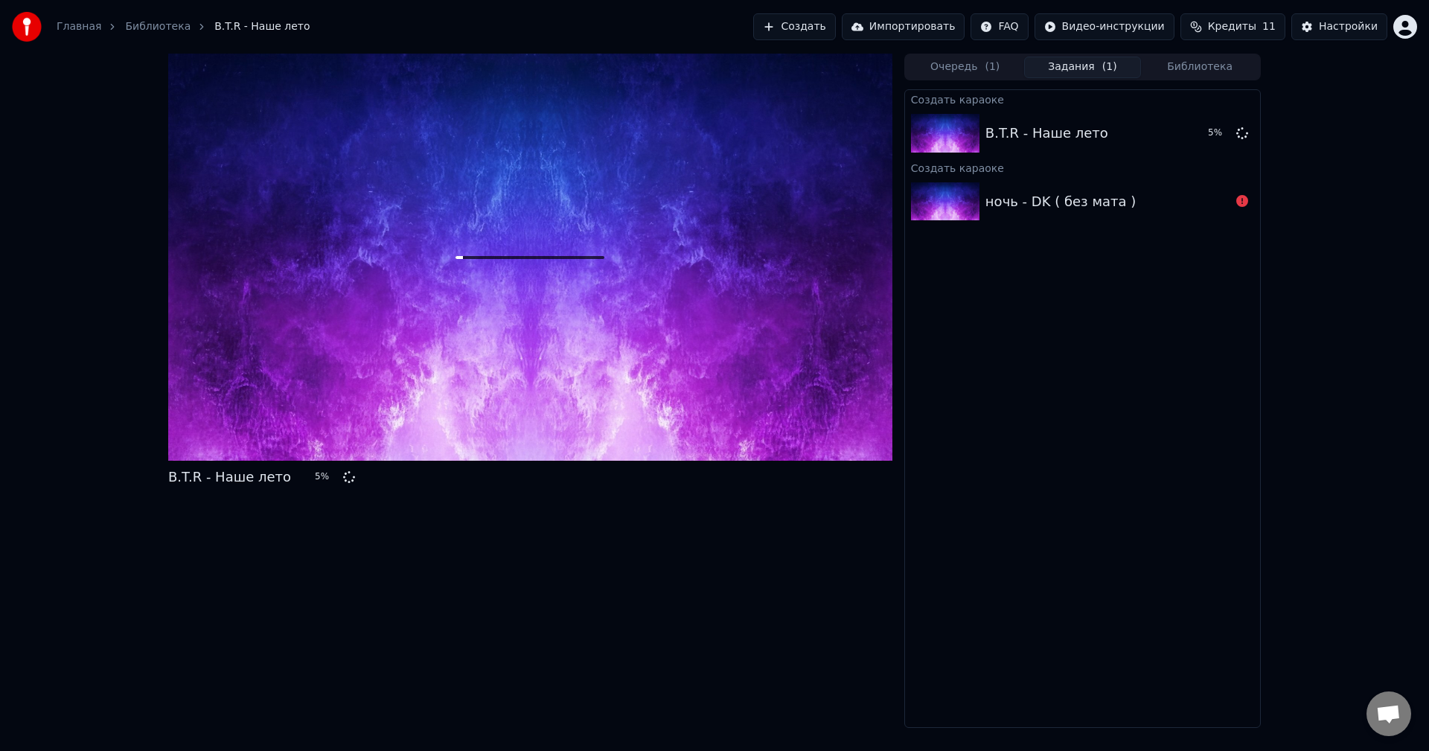
click at [962, 71] on button "Очередь ( 1 )" at bounding box center [966, 68] width 118 height 22
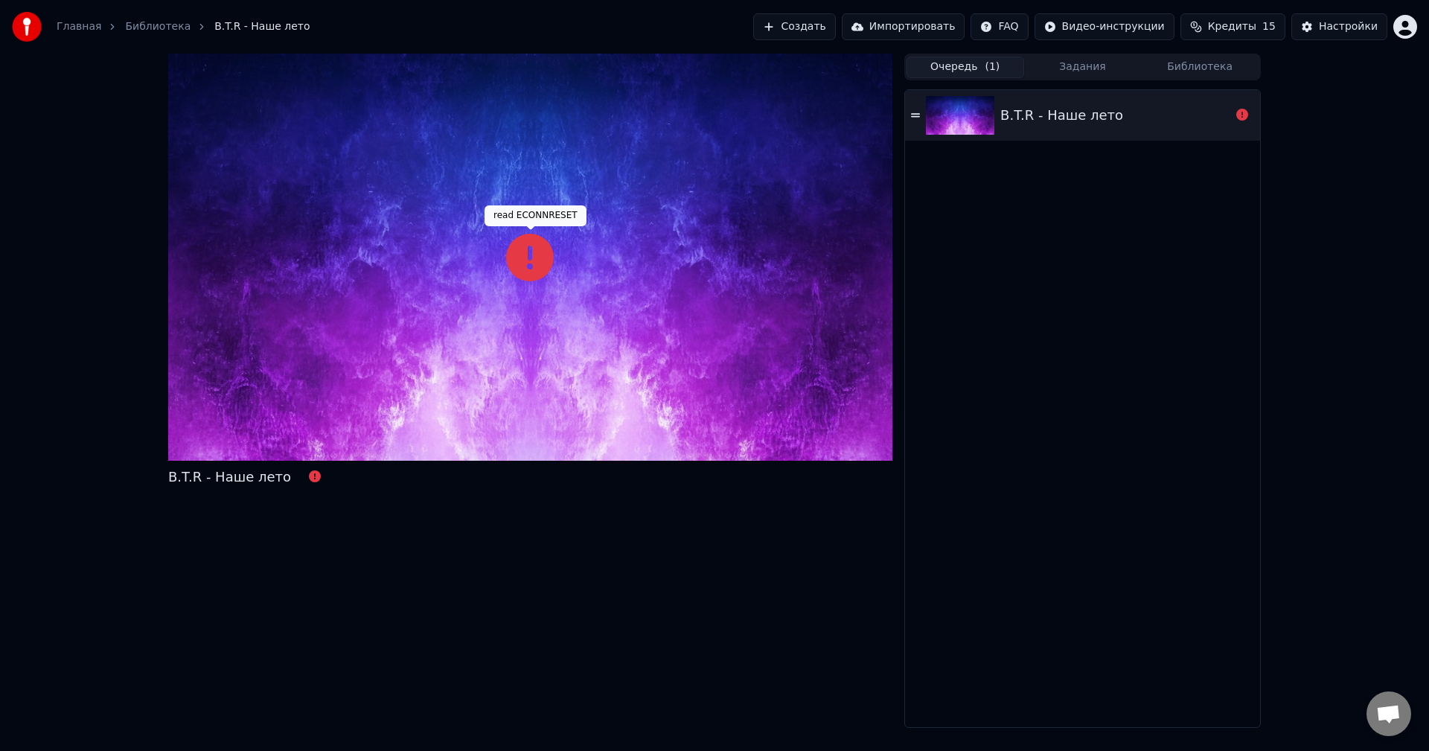
click at [514, 255] on icon at bounding box center [530, 258] width 48 height 48
drag, startPoint x: 1417, startPoint y: 40, endPoint x: 1426, endPoint y: 1, distance: 39.6
click at [1423, 16] on div "Главная Библиотека B.T.R - Наше лето Создать Импортировать FAQ Видео-инструкции…" at bounding box center [714, 27] width 1429 height 54
